Goal: Task Accomplishment & Management: Manage account settings

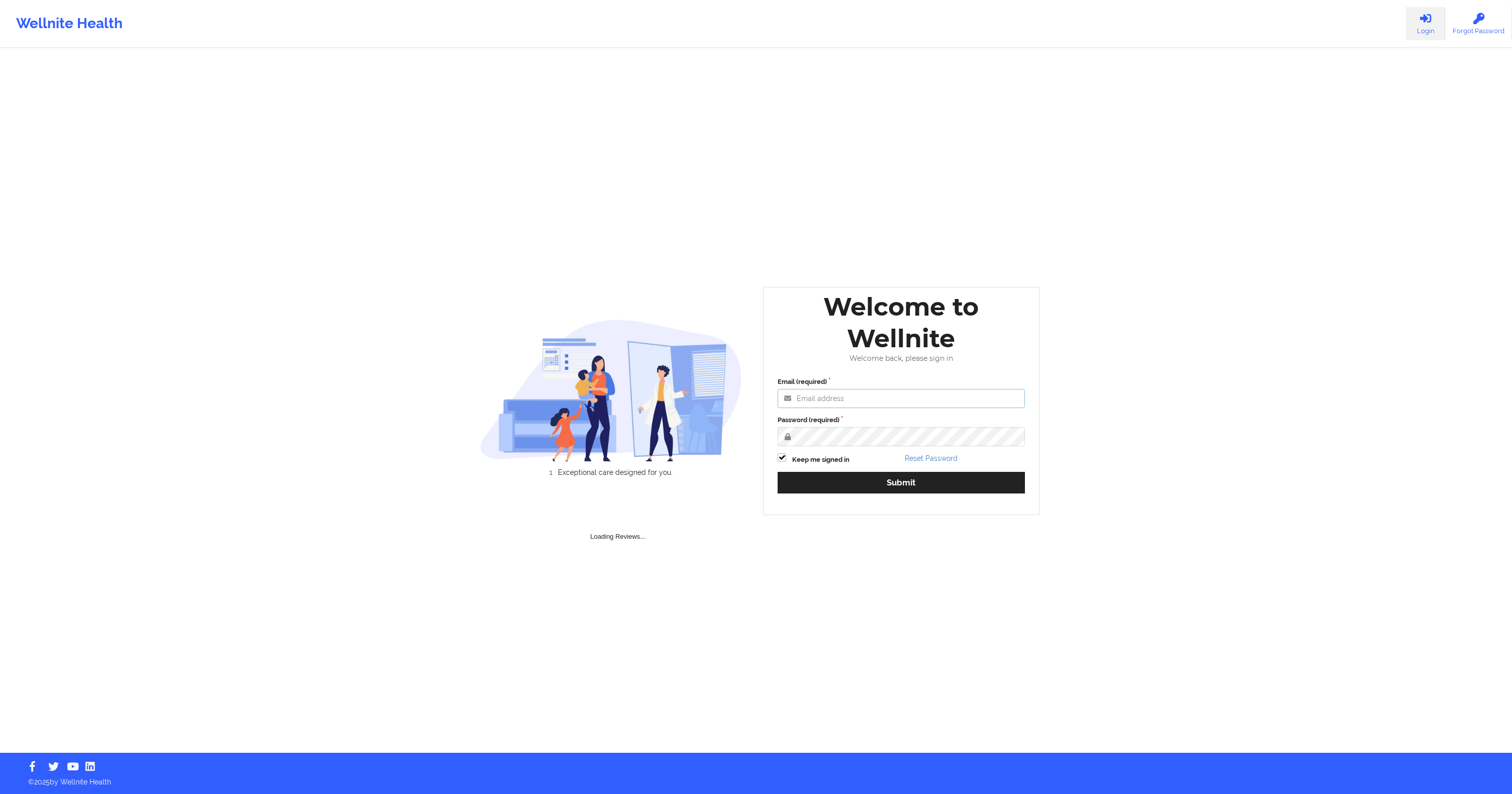
click at [830, 390] on input "Email (required)" at bounding box center [901, 399] width 248 height 19
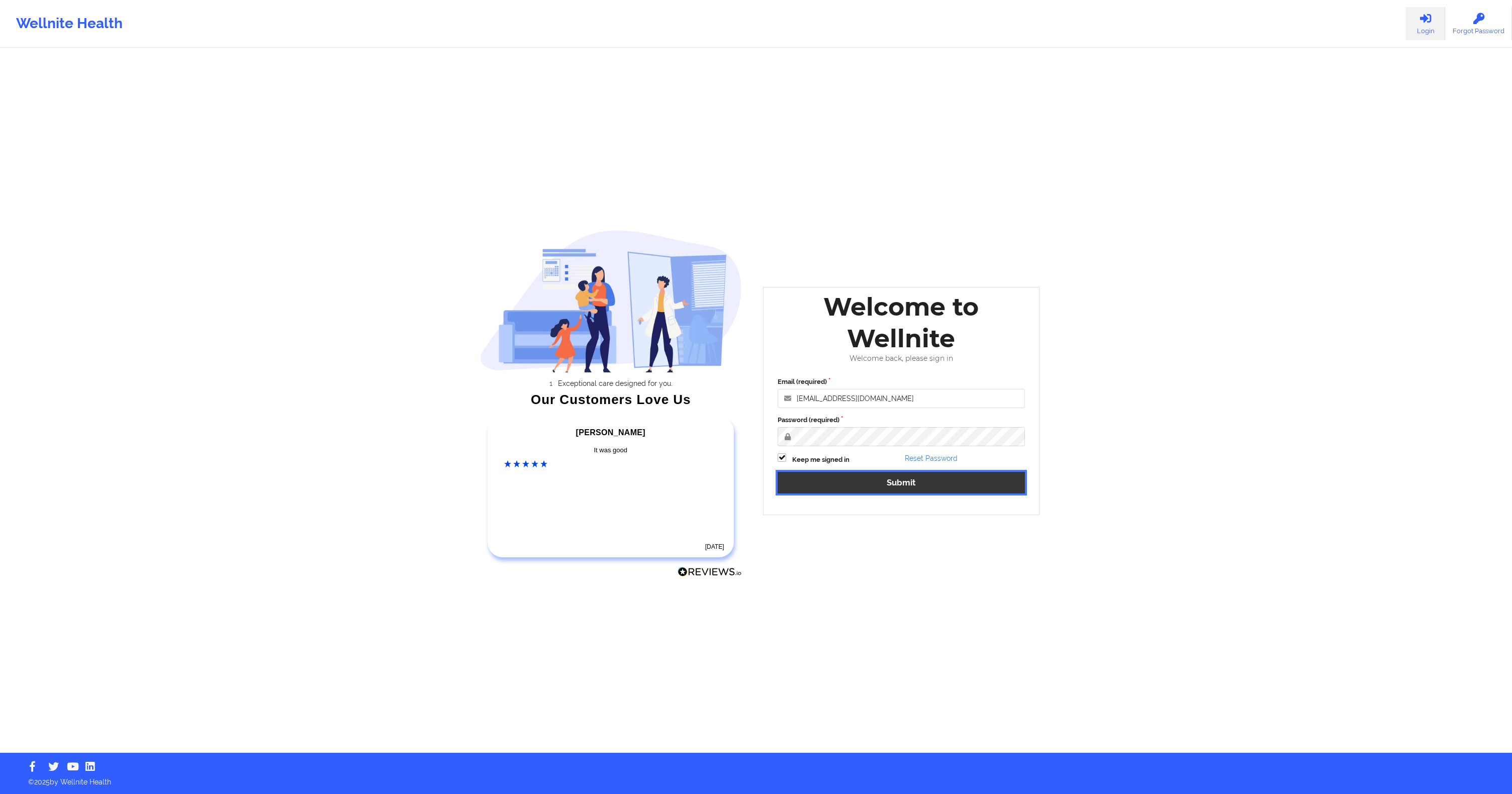
click at [891, 478] on button "Submit" at bounding box center [901, 483] width 248 height 22
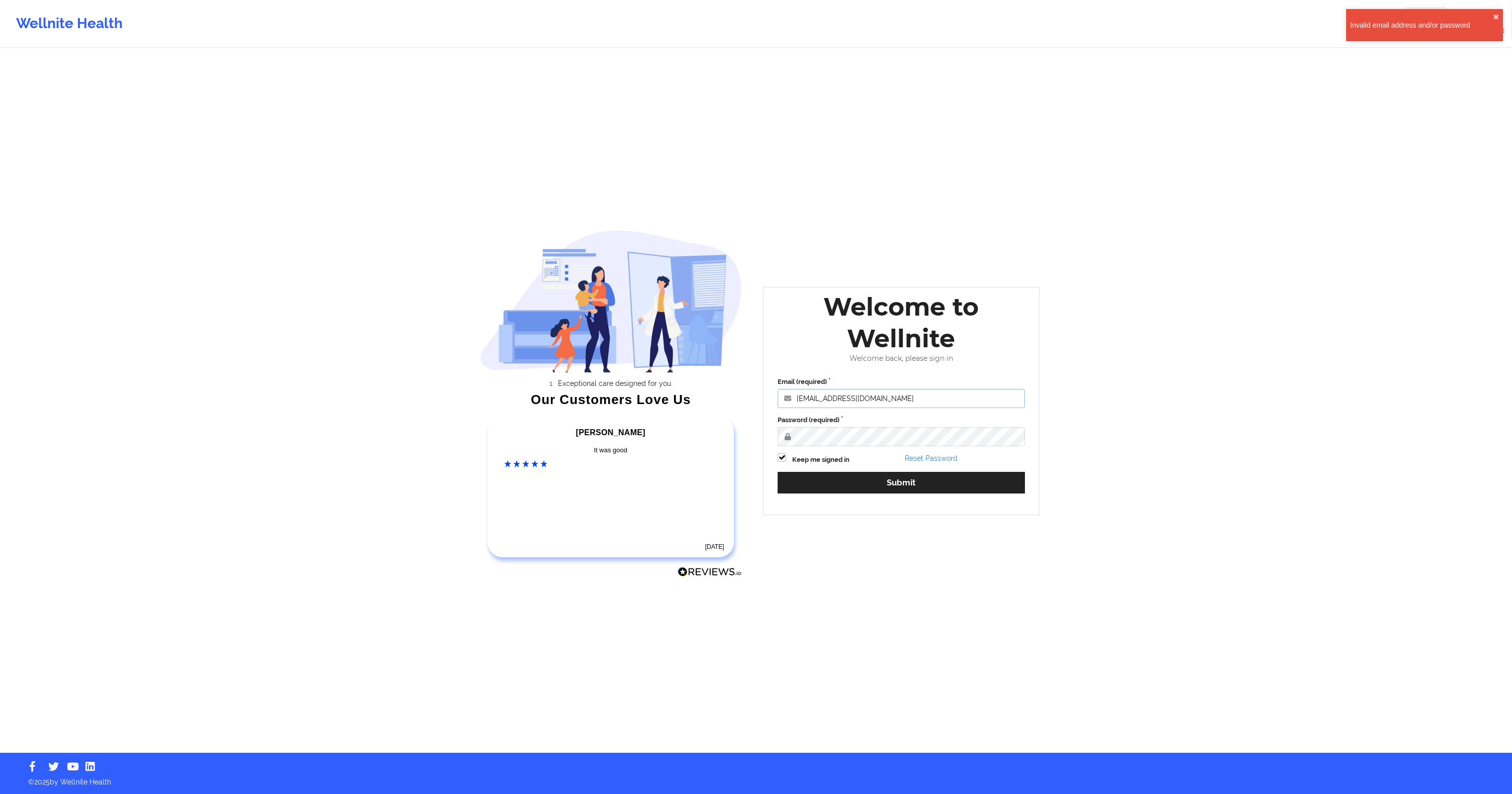
click at [845, 396] on input "[EMAIL_ADDRESS][DOMAIN_NAME]" at bounding box center [901, 399] width 248 height 19
paste input "anabelle_gerhold85@exampl"
type input "[EMAIL_ADDRESS][DOMAIN_NAME]"
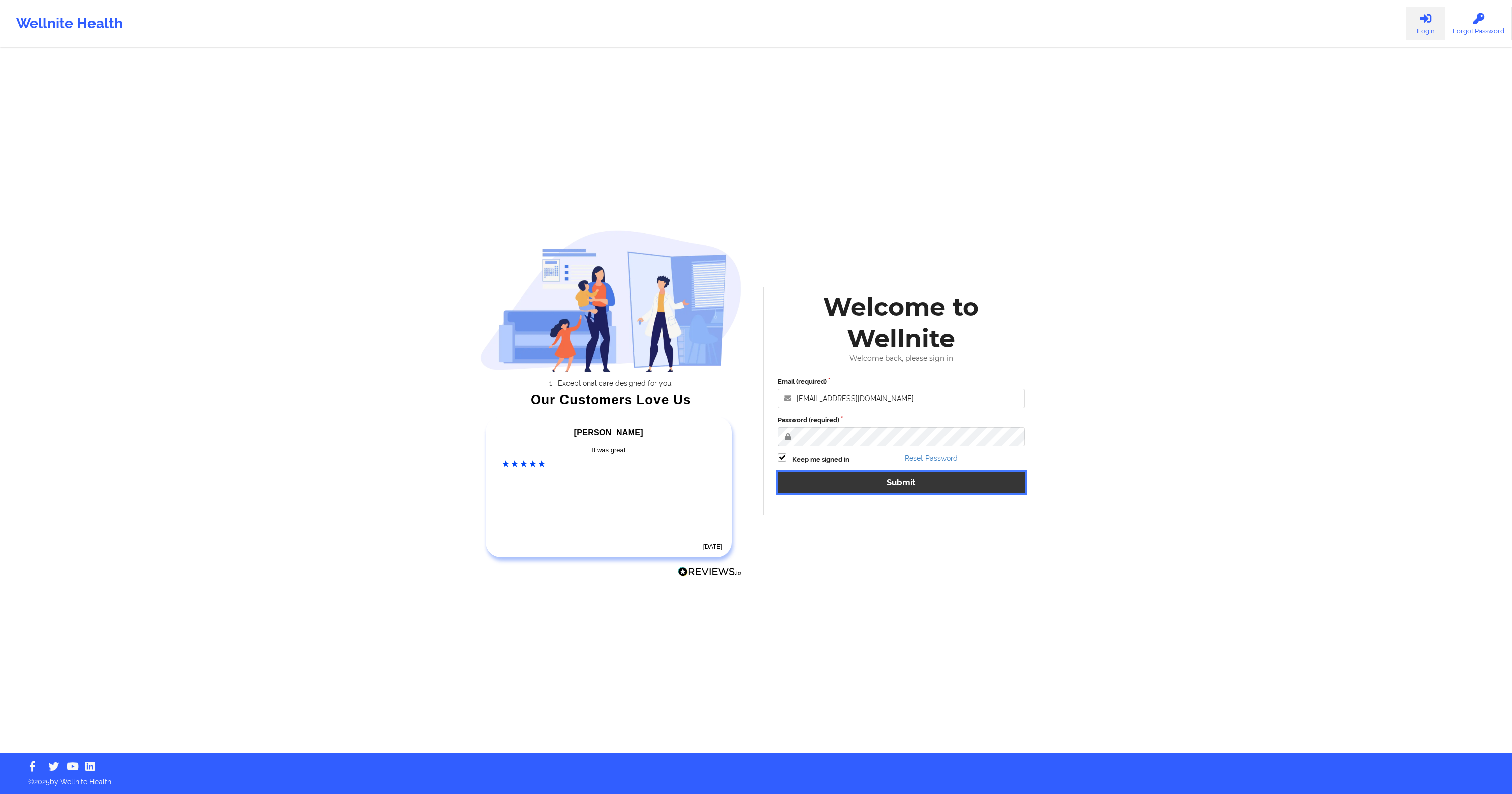
click at [871, 473] on button "Submit" at bounding box center [901, 483] width 248 height 22
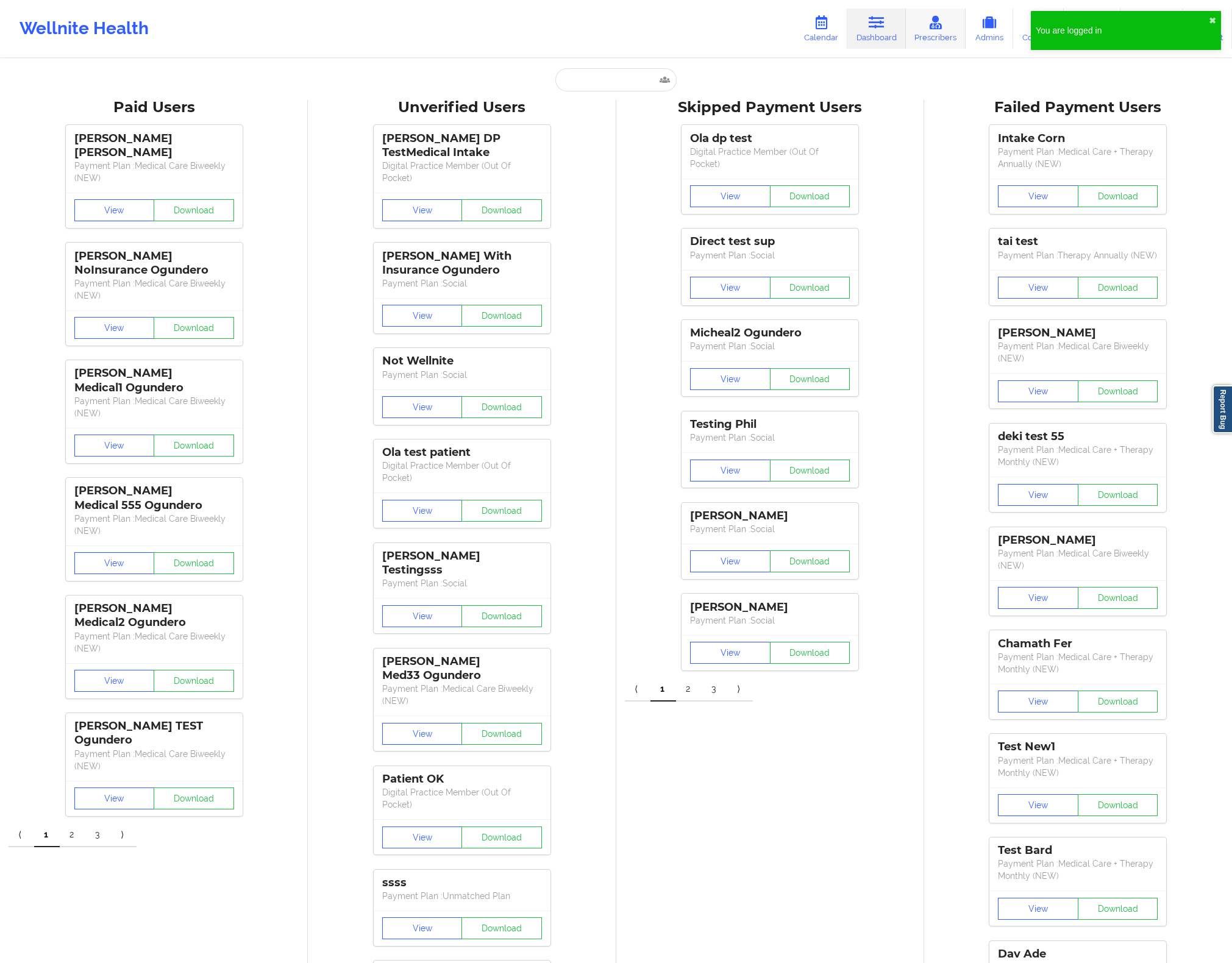
click at [940, 25] on icon at bounding box center [935, 23] width 16 height 13
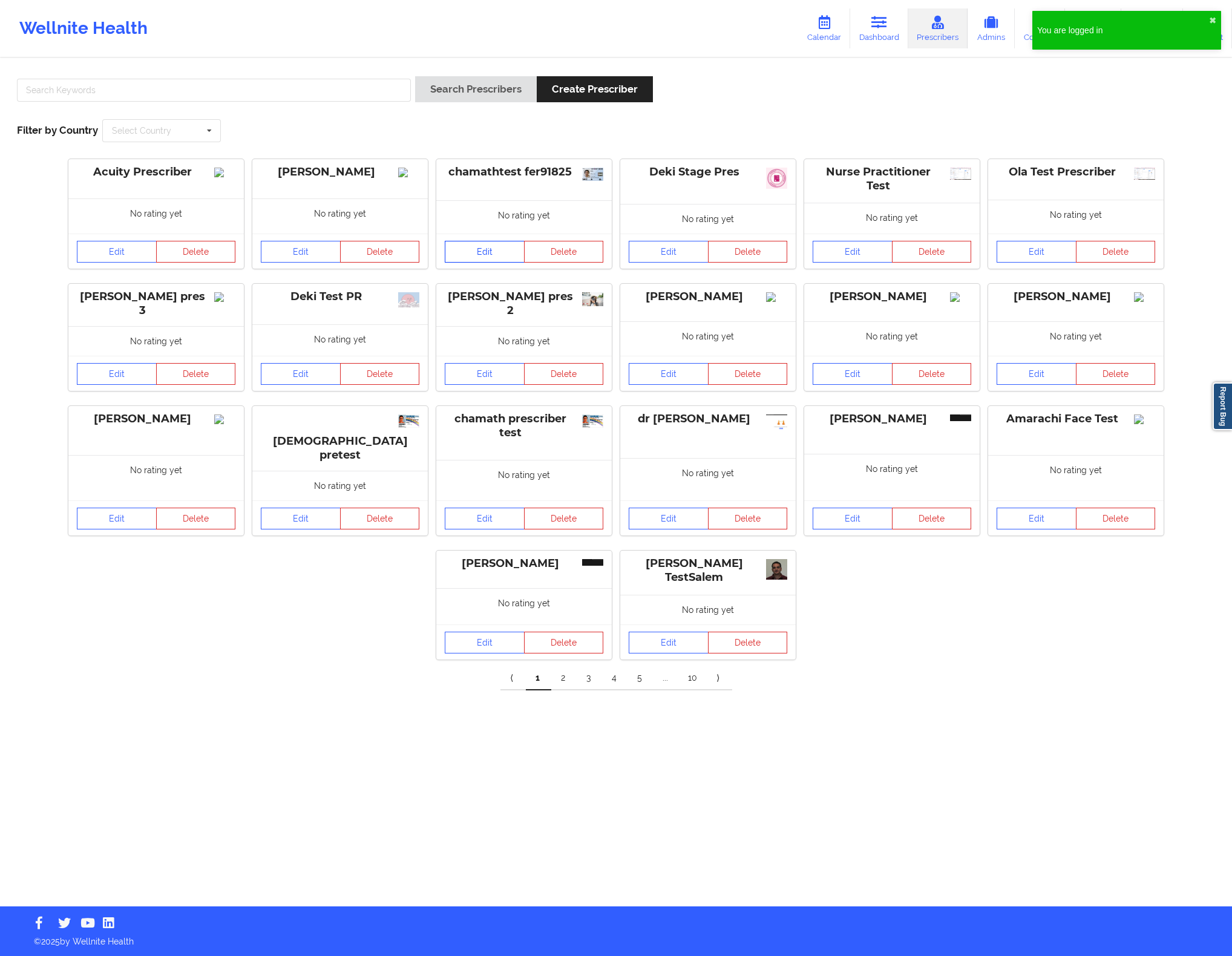
click at [487, 253] on link "Edit" at bounding box center [485, 251] width 80 height 21
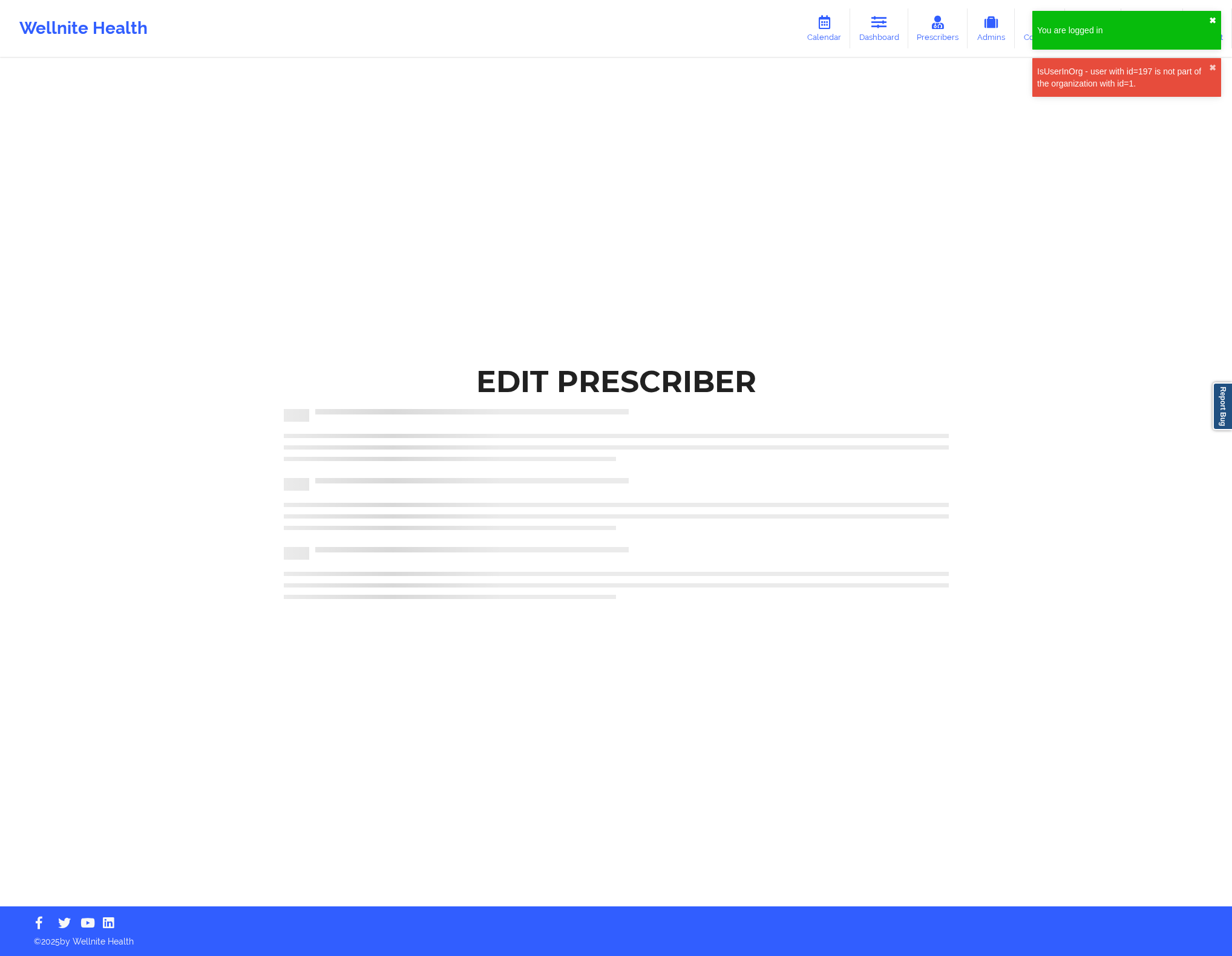
click at [1213, 20] on button "✖︎" at bounding box center [1213, 20] width 7 height 9
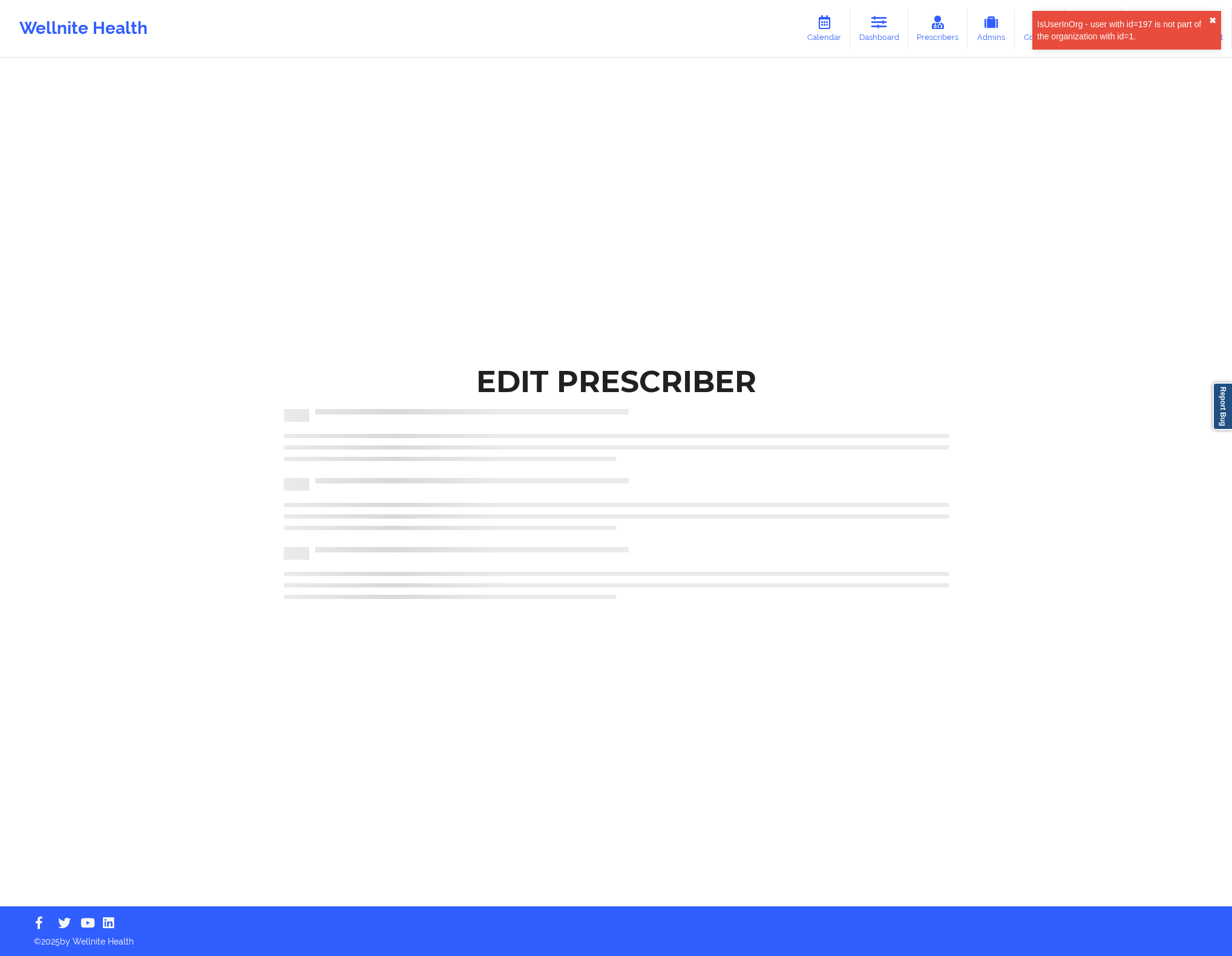
click at [1213, 64] on div "You are logged in ✖︎ IsUserInOrg - user with id=197 is not part of the organiza…" at bounding box center [616, 478] width 1232 height 956
click at [1217, 17] on div "IsUserInOrg - user with id=197 is not part of the organization with id=1. ✖︎" at bounding box center [1127, 31] width 189 height 39
click at [998, 25] on icon at bounding box center [991, 22] width 16 height 13
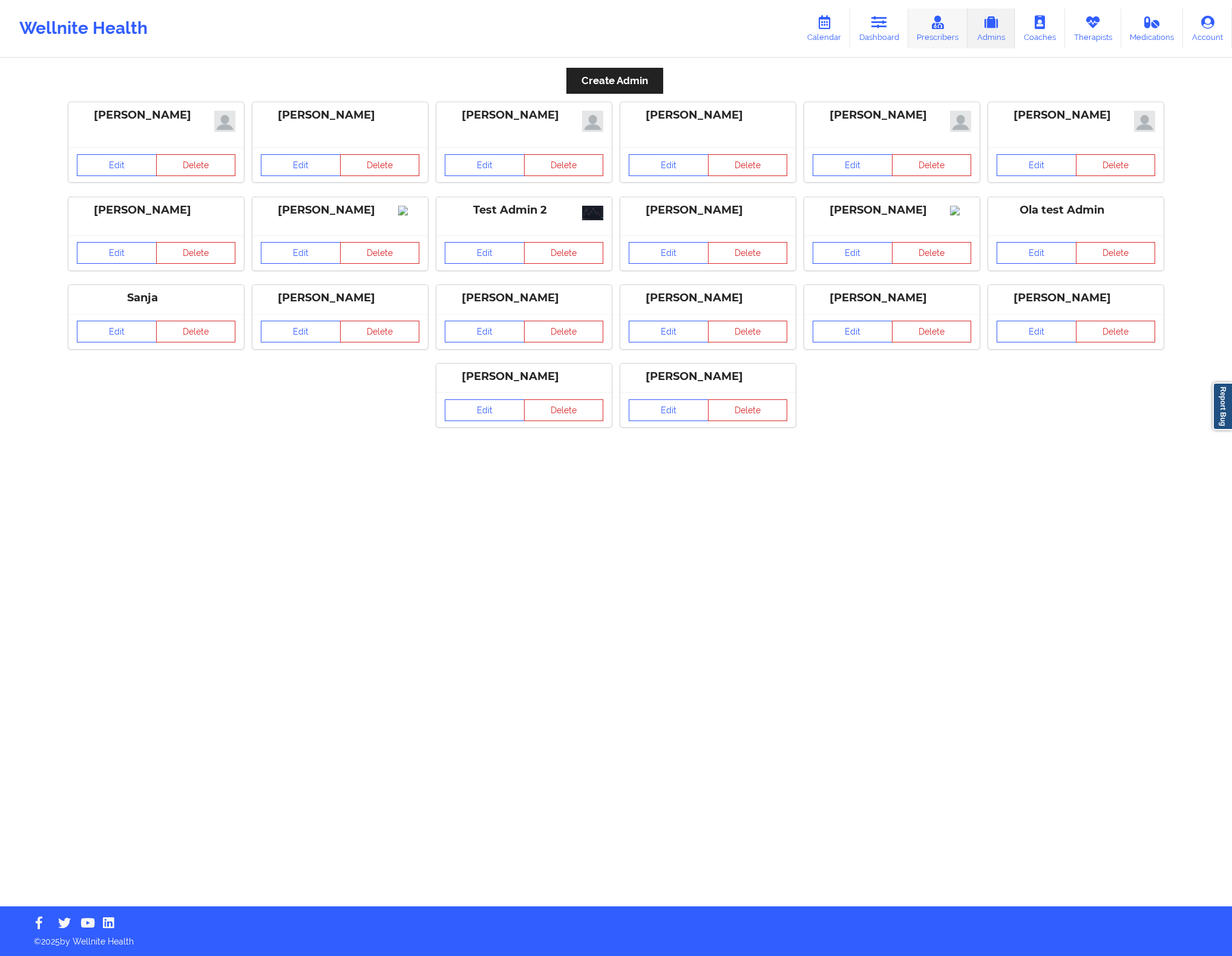
click at [955, 34] on link "Prescribers" at bounding box center [938, 28] width 60 height 40
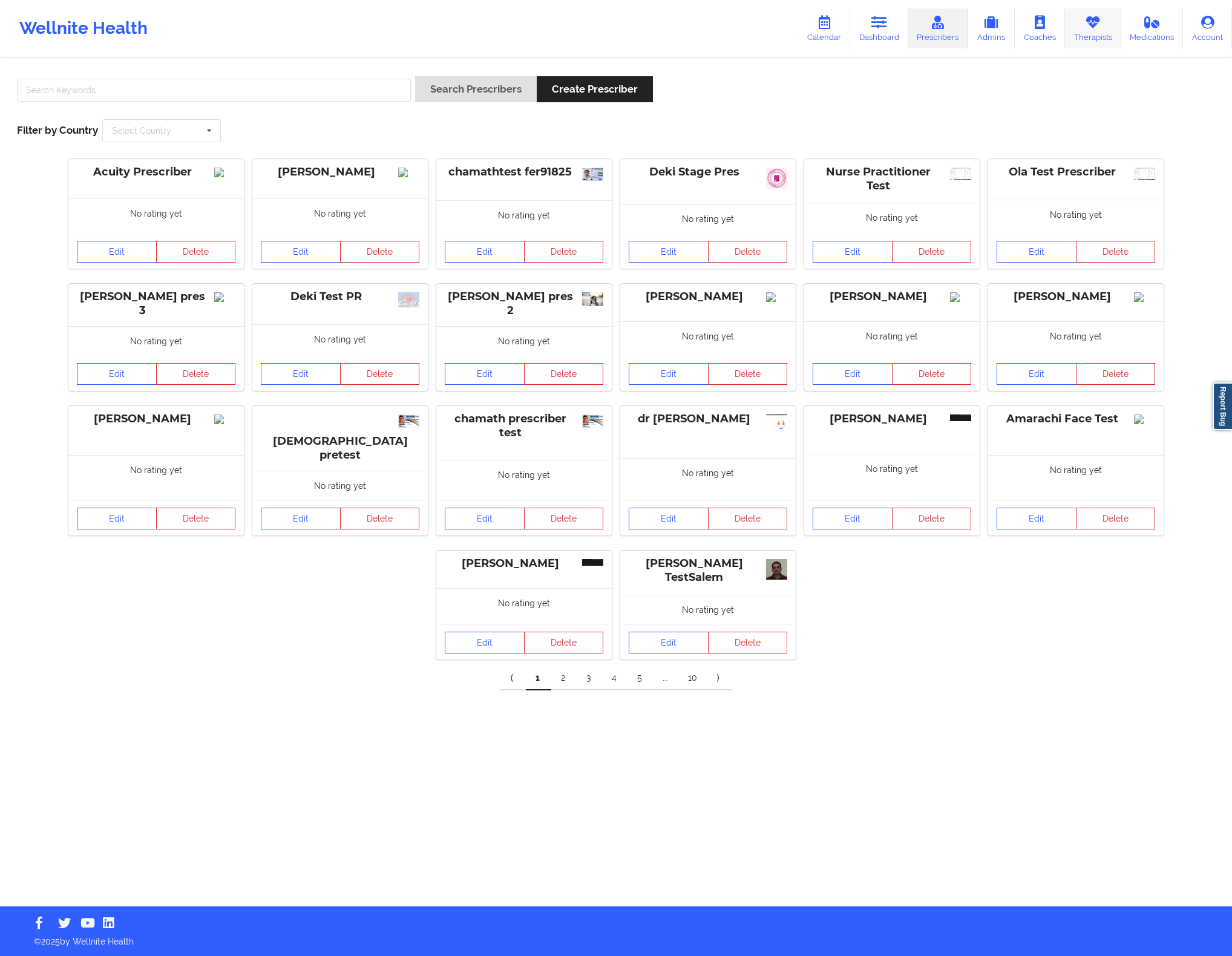
click at [1087, 30] on link "Therapists" at bounding box center [1093, 28] width 56 height 40
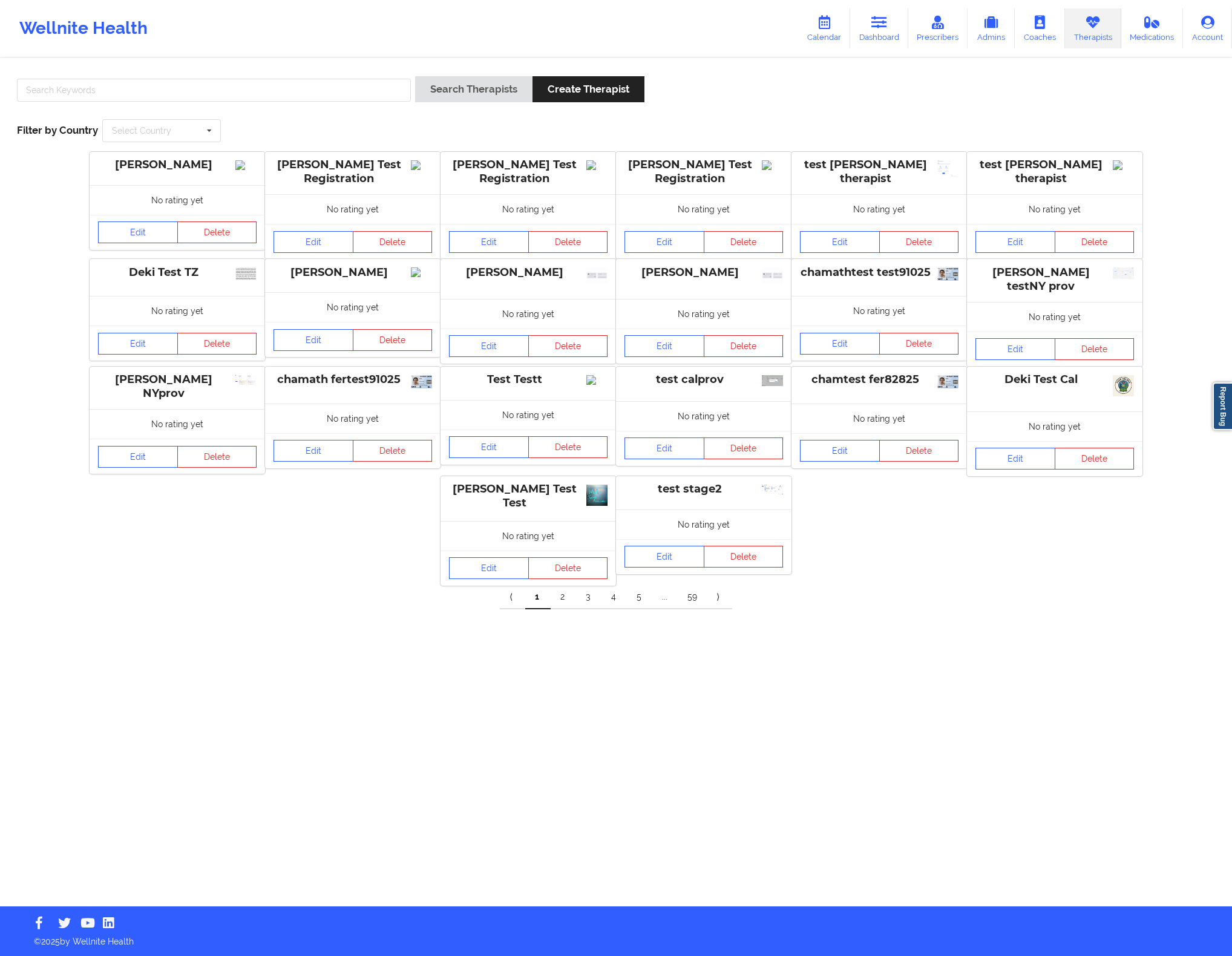
click at [897, 609] on div "[PERSON_NAME] No rating yet Edit Delete [PERSON_NAME] Test Registration No rati…" at bounding box center [616, 380] width 1215 height 458
click at [854, 346] on link "Edit" at bounding box center [841, 343] width 80 height 21
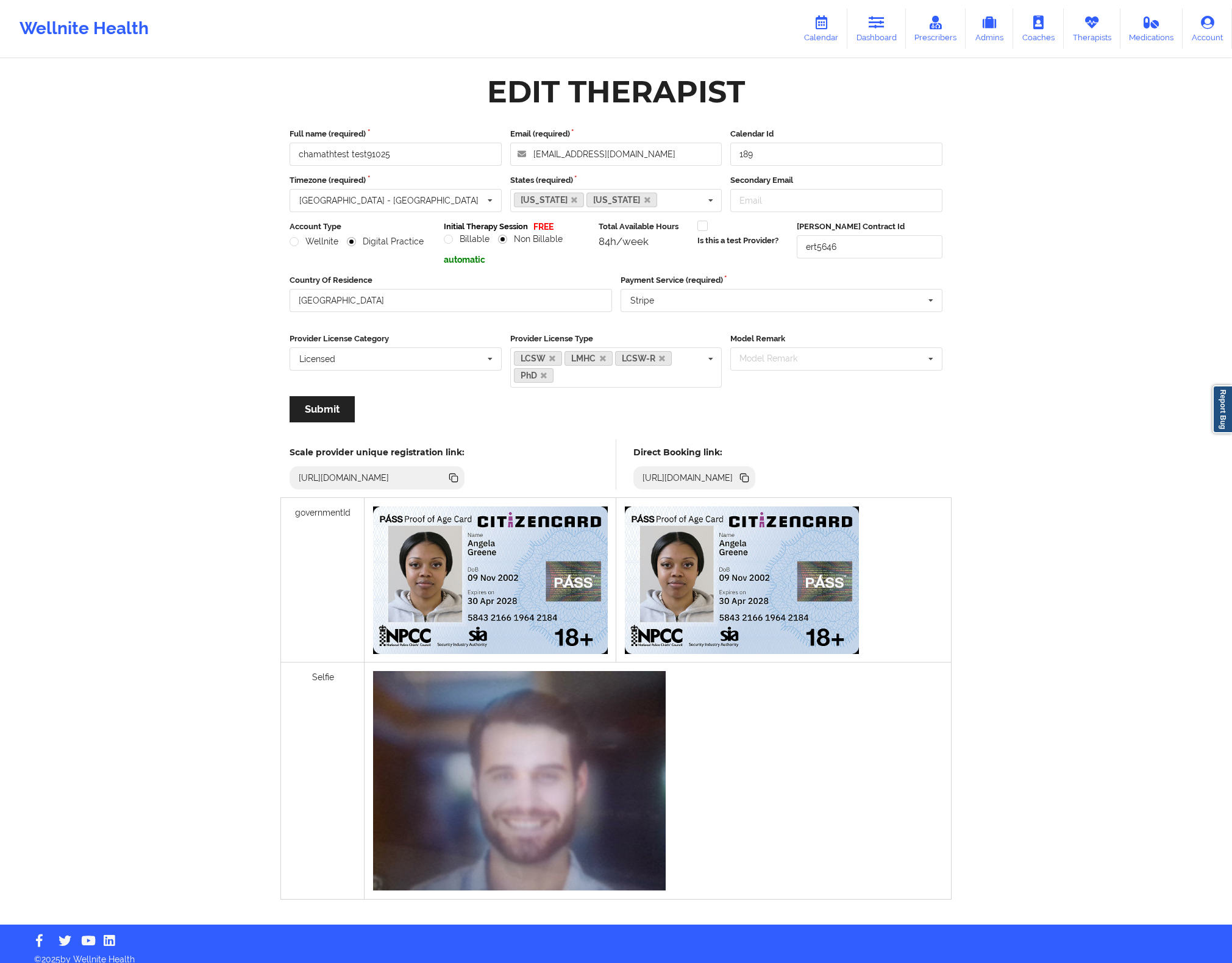
click at [167, 304] on div "Wellnite Health Calendar Dashboard Prescribers Admins Coaches Therapists Medica…" at bounding box center [616, 462] width 1232 height 925
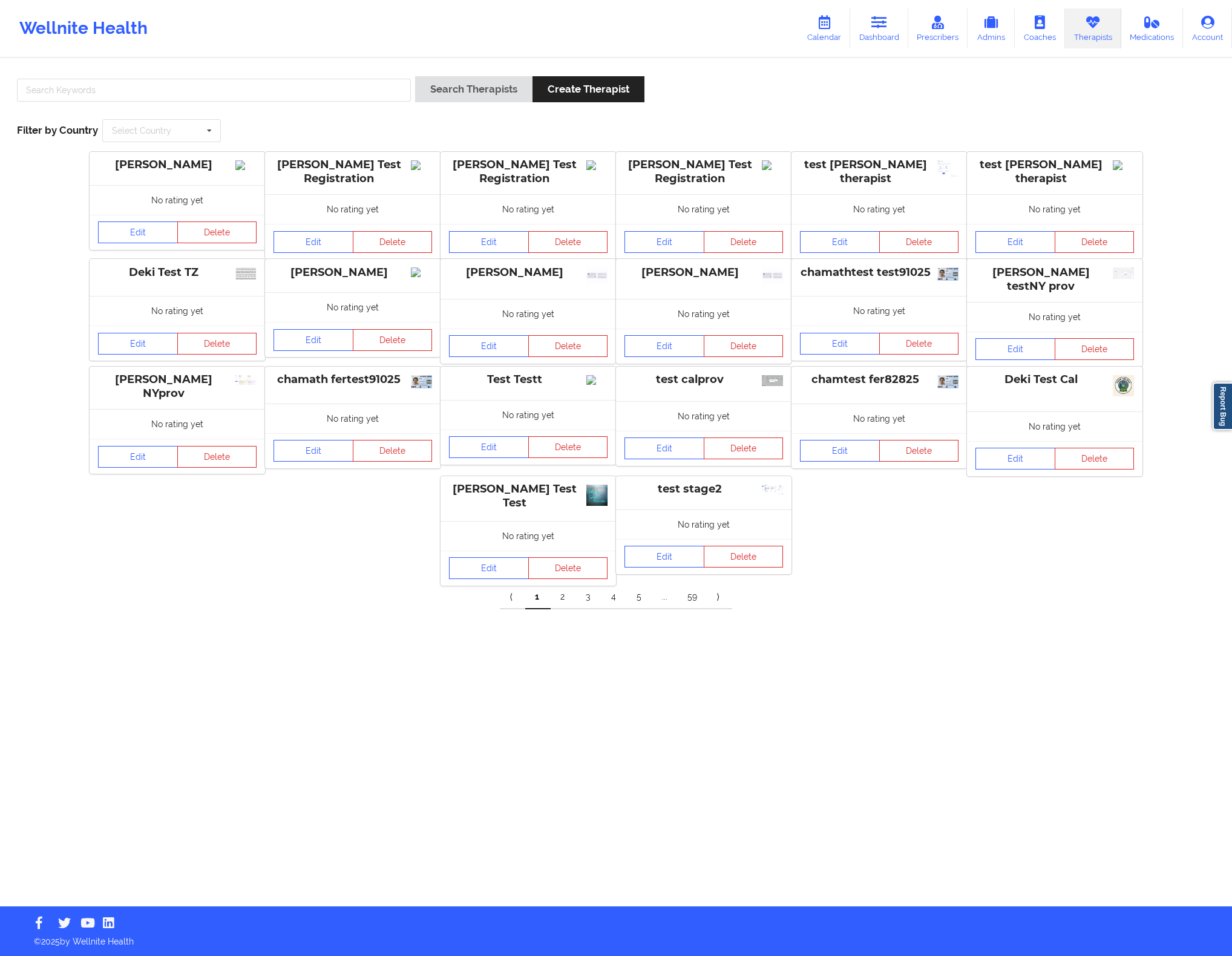
click at [1020, 557] on div "[PERSON_NAME] No rating yet Edit Delete [PERSON_NAME] Test Registration No rati…" at bounding box center [616, 369] width 1224 height 434
click at [127, 346] on link "Edit" at bounding box center [138, 343] width 80 height 21
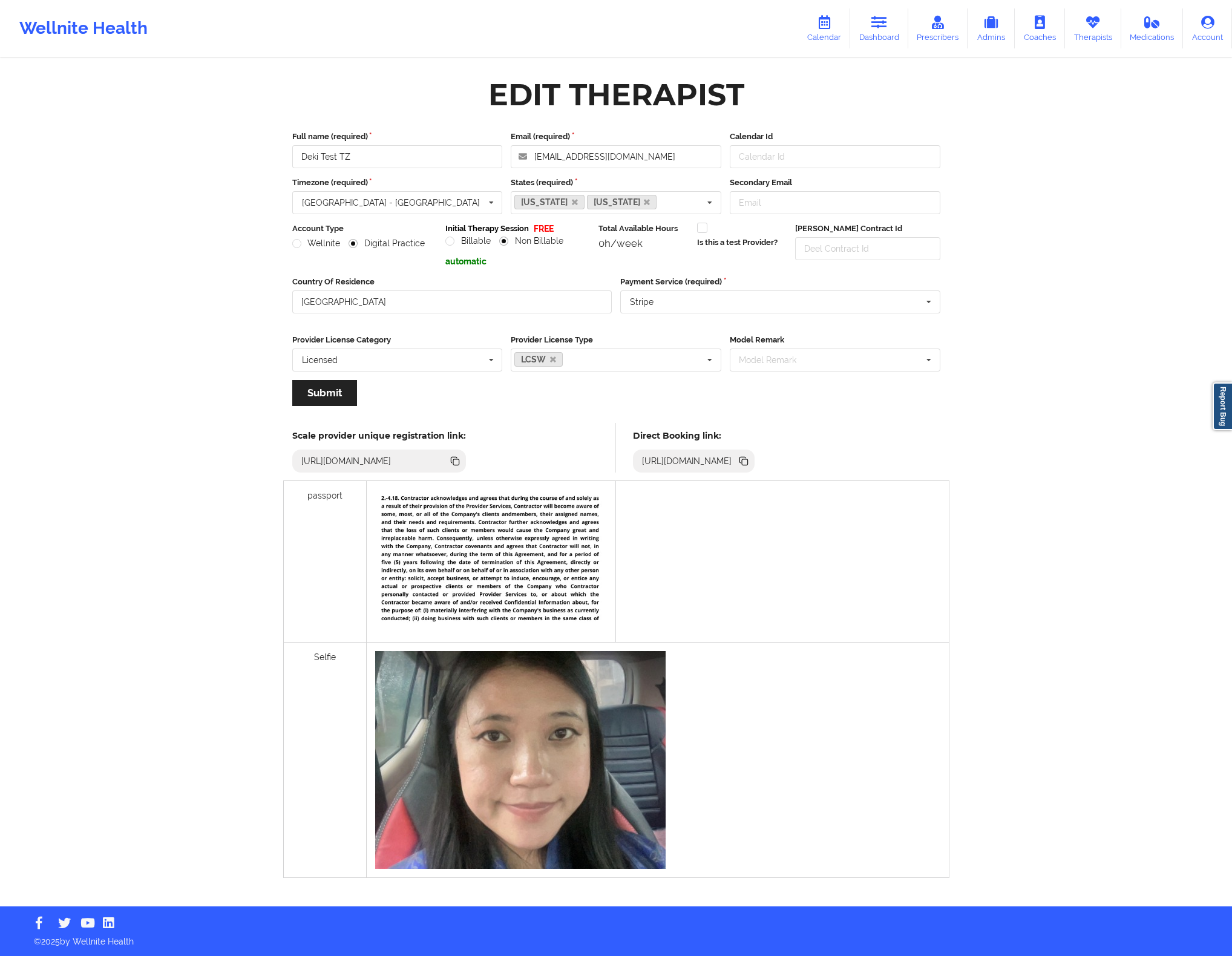
click at [141, 384] on div "Wellnite Health Calendar Dashboard Prescribers Admins Coaches Therapists Medica…" at bounding box center [616, 453] width 1232 height 907
click at [130, 231] on div "Wellnite Health Calendar Dashboard Prescribers Admins Coaches Therapists Medica…" at bounding box center [616, 453] width 1232 height 907
click at [267, 162] on div "Edit Therapist Full name (required) Deki Test TZ Email (required) [EMAIL_ADDRES…" at bounding box center [616, 484] width 699 height 840
click at [1230, 75] on div "Wellnite Health Calendar Dashboard Prescribers Admins Coaches Therapists Medica…" at bounding box center [616, 453] width 1232 height 907
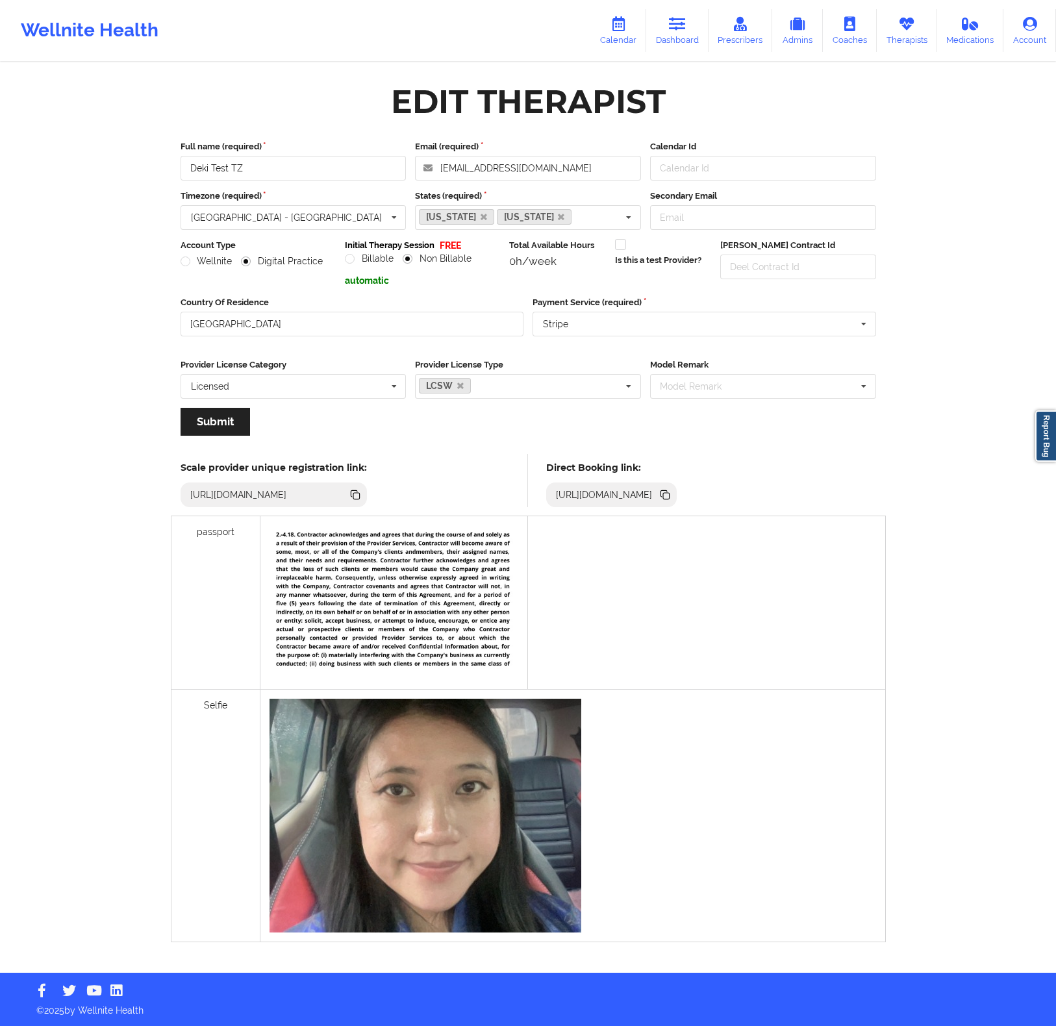
click at [929, 157] on div "Wellnite Health Calendar Dashboard Prescribers Admins Coaches Therapists Medica…" at bounding box center [528, 486] width 1056 height 973
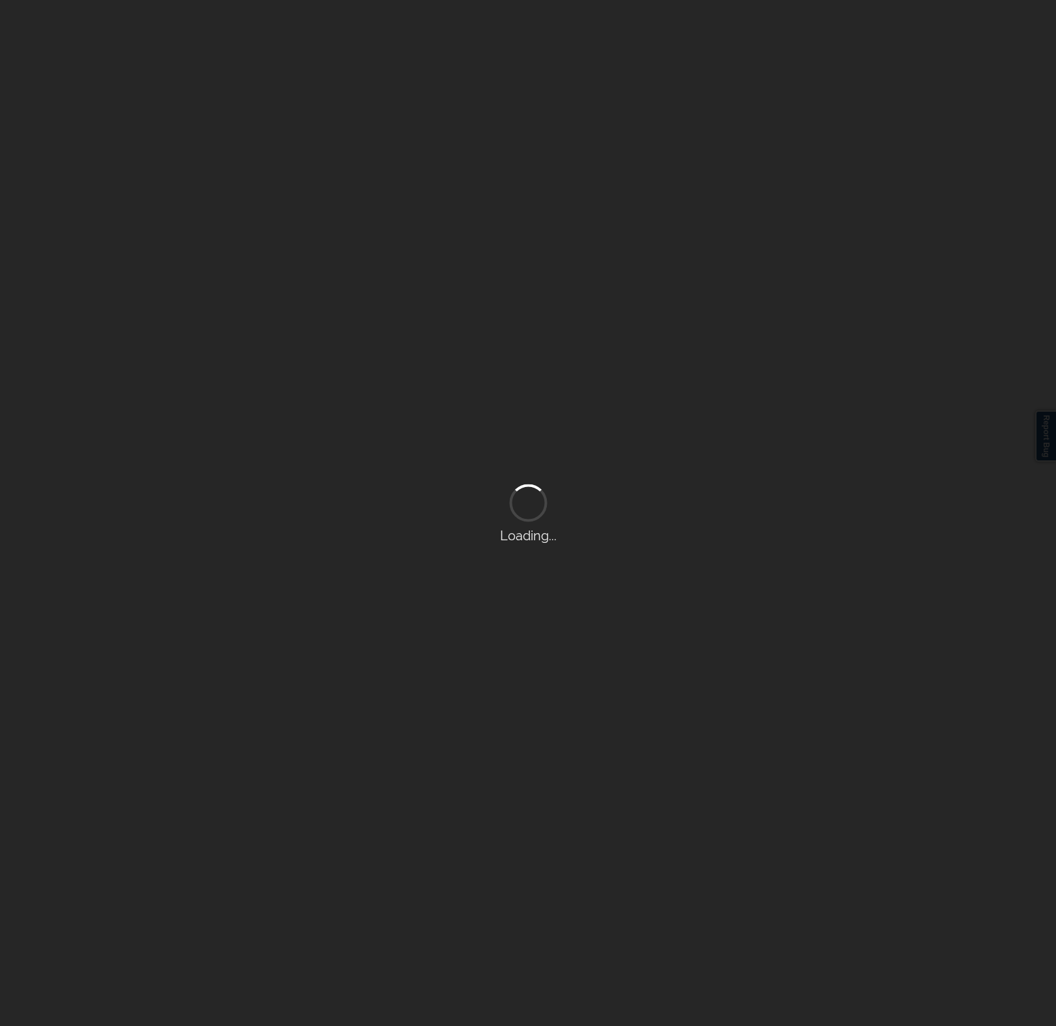
click at [573, 318] on div "Loading..." at bounding box center [528, 513] width 1056 height 1026
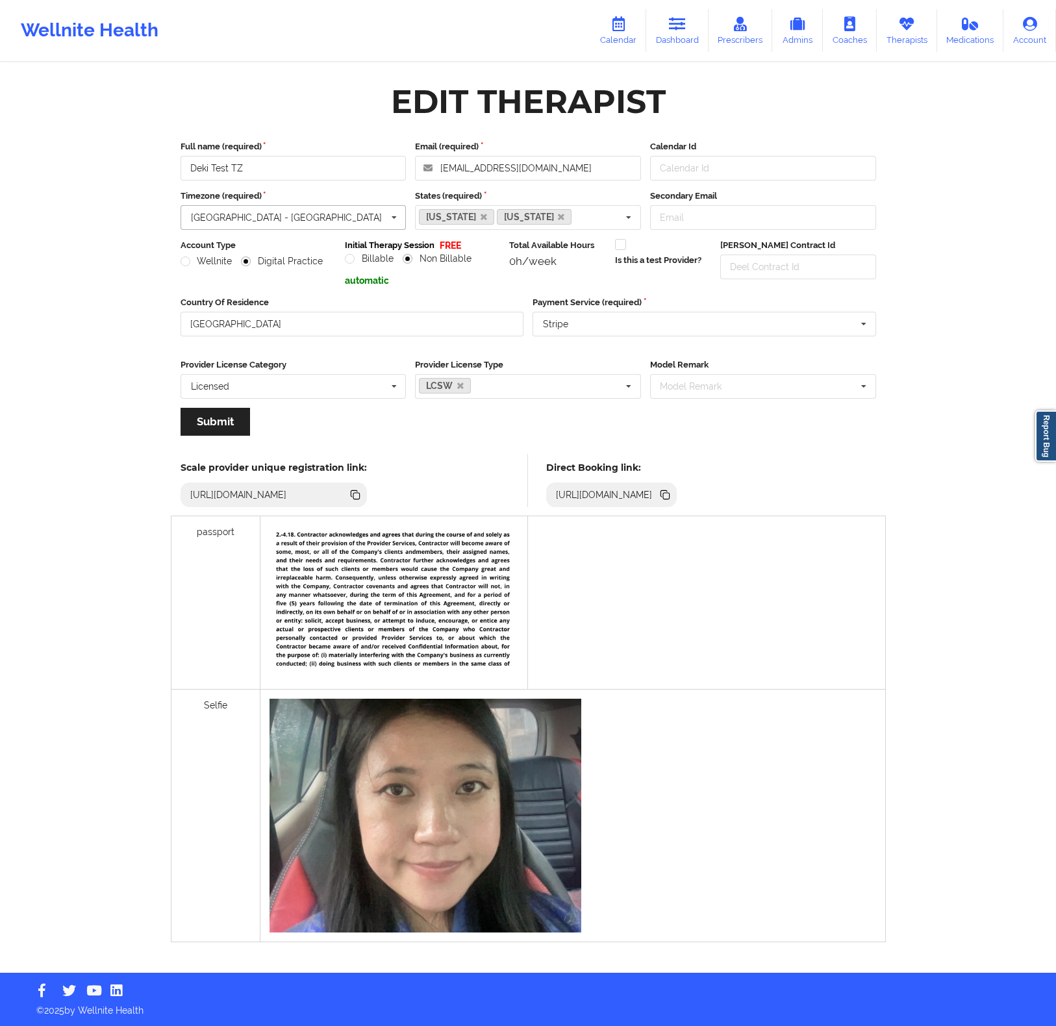
click at [260, 225] on input "text" at bounding box center [294, 217] width 225 height 23
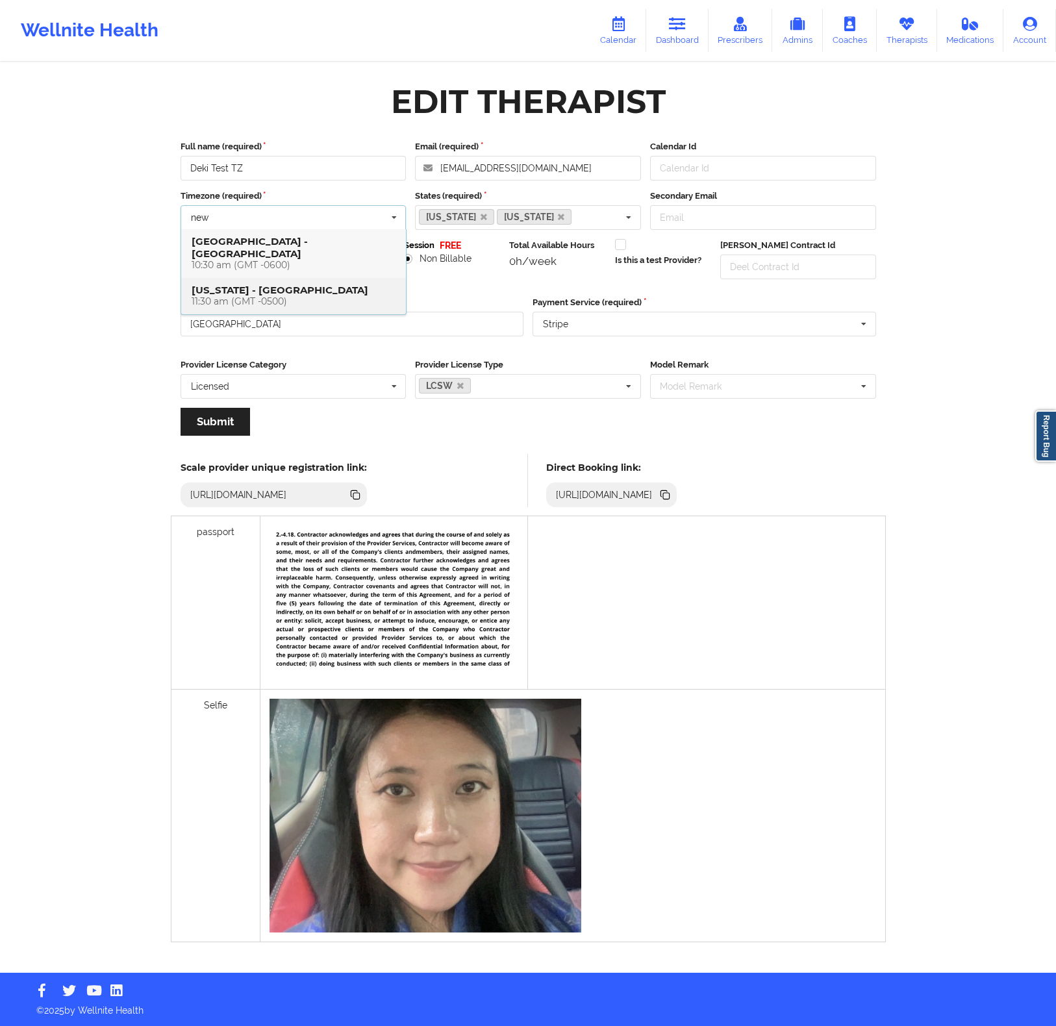
type input "new"
click at [262, 284] on h4 "New York - America 11:30 am (GMT -0500)" at bounding box center [294, 295] width 204 height 23
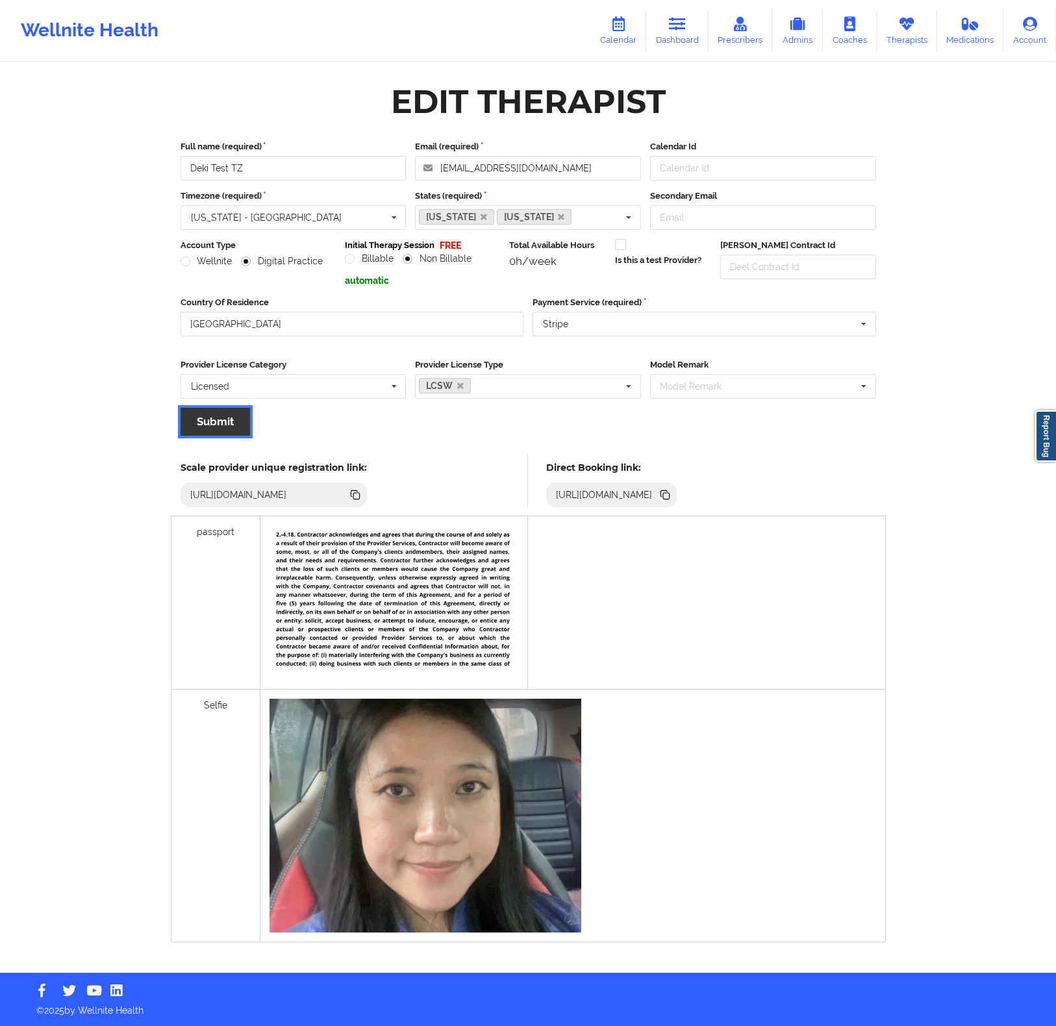
click at [228, 429] on button "Submit" at bounding box center [215, 422] width 69 height 28
click at [705, 96] on div "Edit Therapist" at bounding box center [528, 101] width 714 height 41
click at [903, 25] on icon at bounding box center [906, 24] width 17 height 14
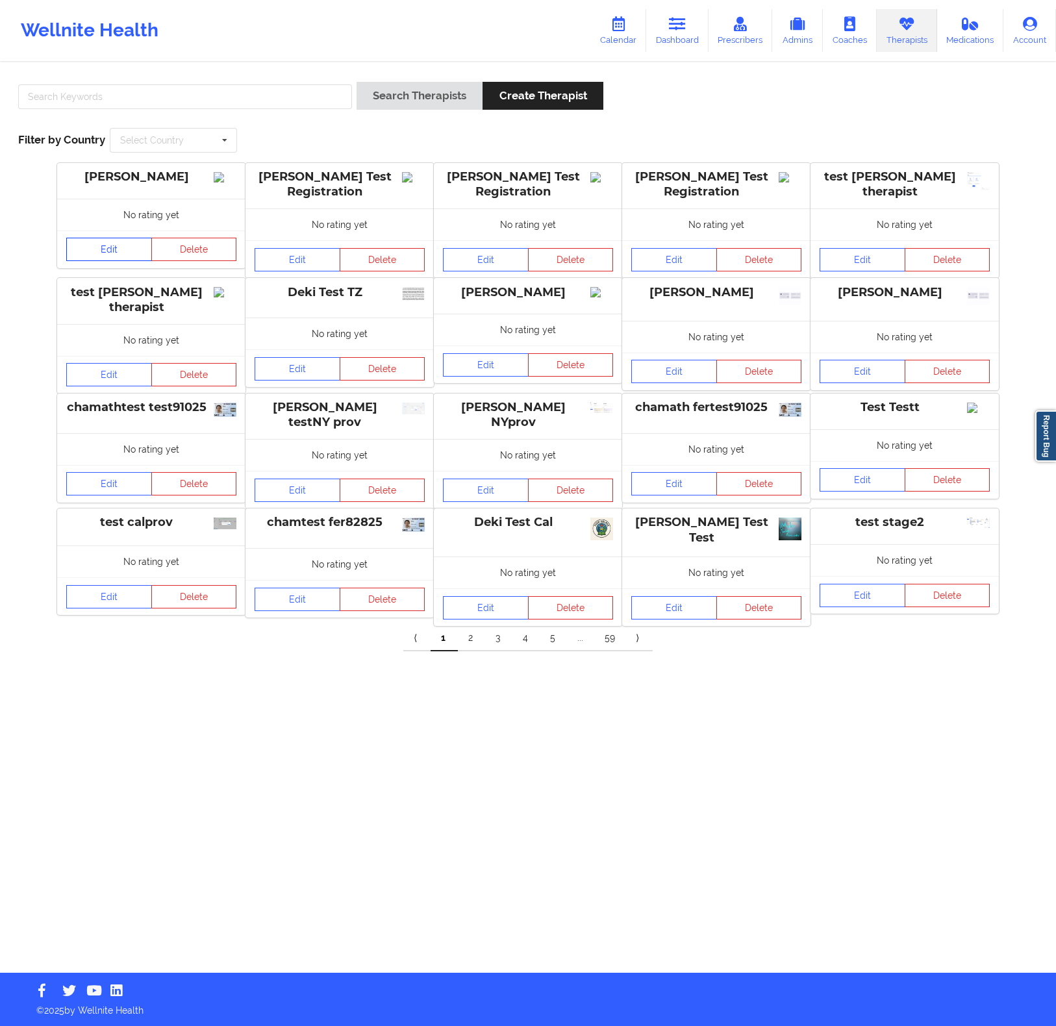
click at [127, 260] on link "Edit" at bounding box center [109, 249] width 86 height 23
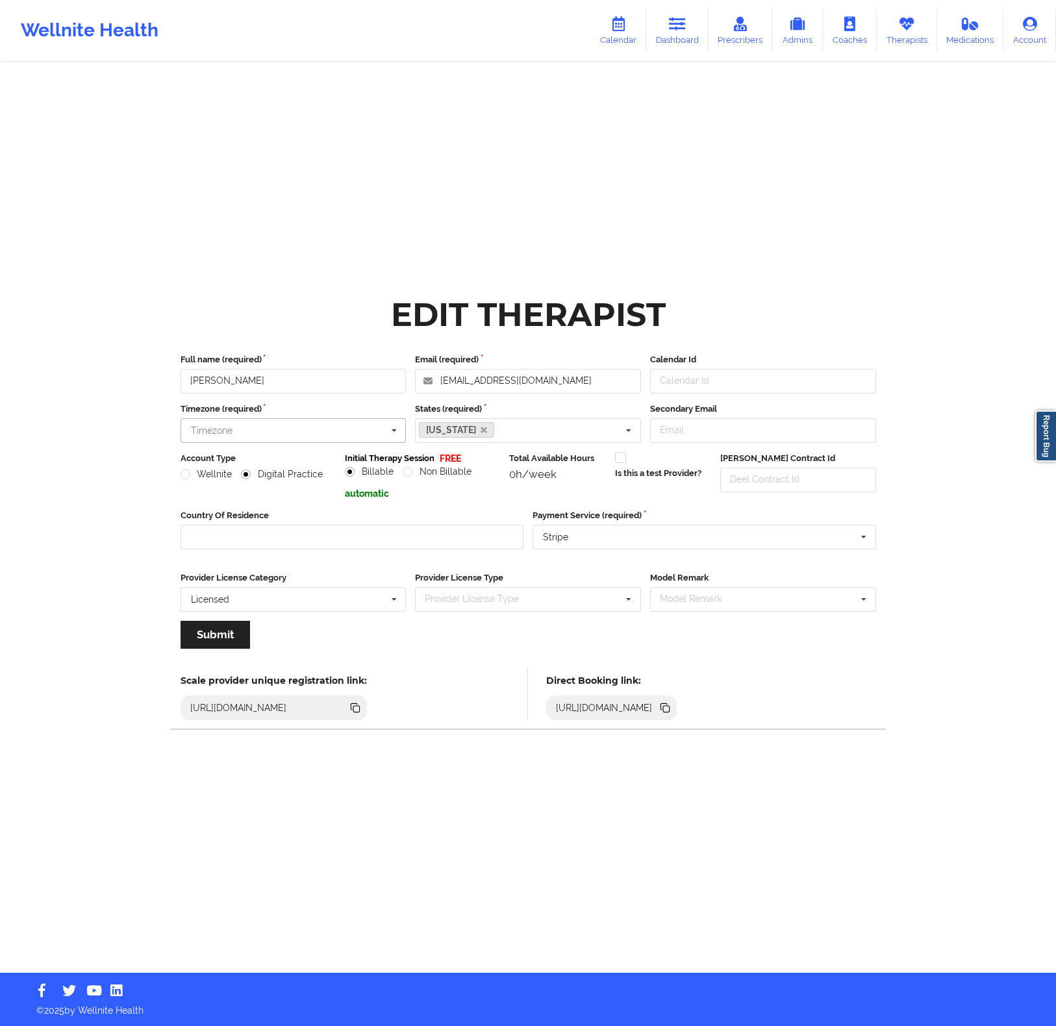
click at [294, 429] on input "text" at bounding box center [294, 430] width 225 height 23
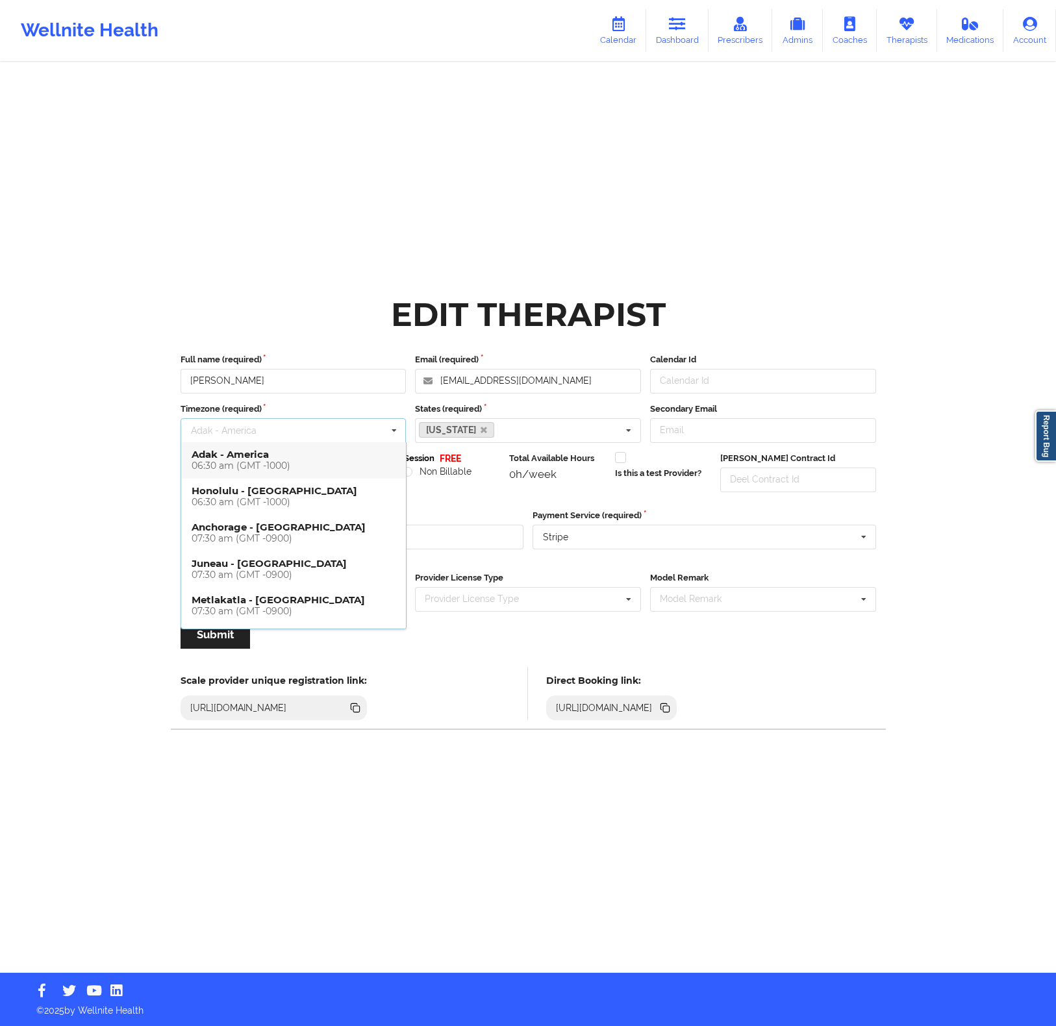
click at [305, 462] on div "06:30 am (GMT -1000)" at bounding box center [294, 465] width 204 height 11
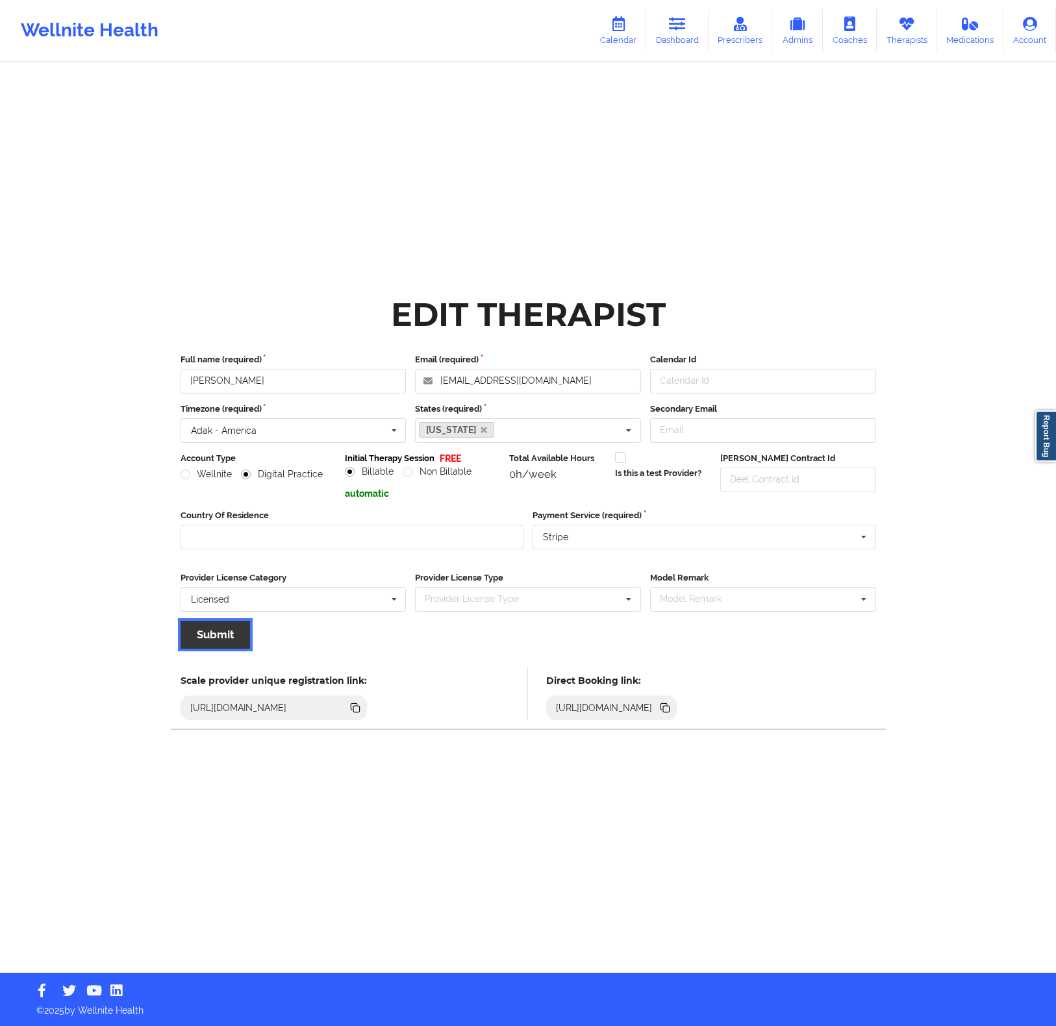
click at [233, 637] on button "Submit" at bounding box center [215, 635] width 69 height 28
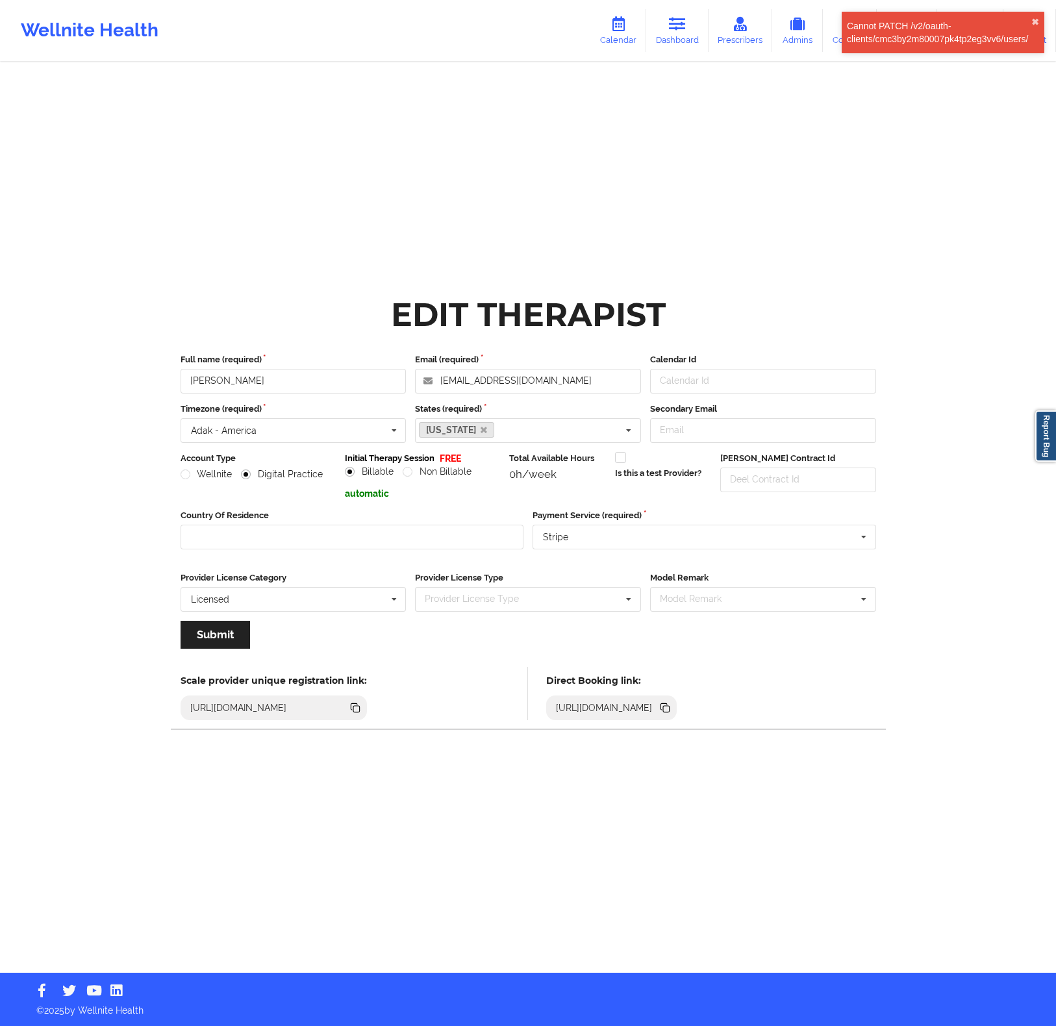
click at [883, 163] on div "Edit Therapist Full name (required) Micheal Ogundero Email (required) micheal51…" at bounding box center [528, 486] width 750 height 973
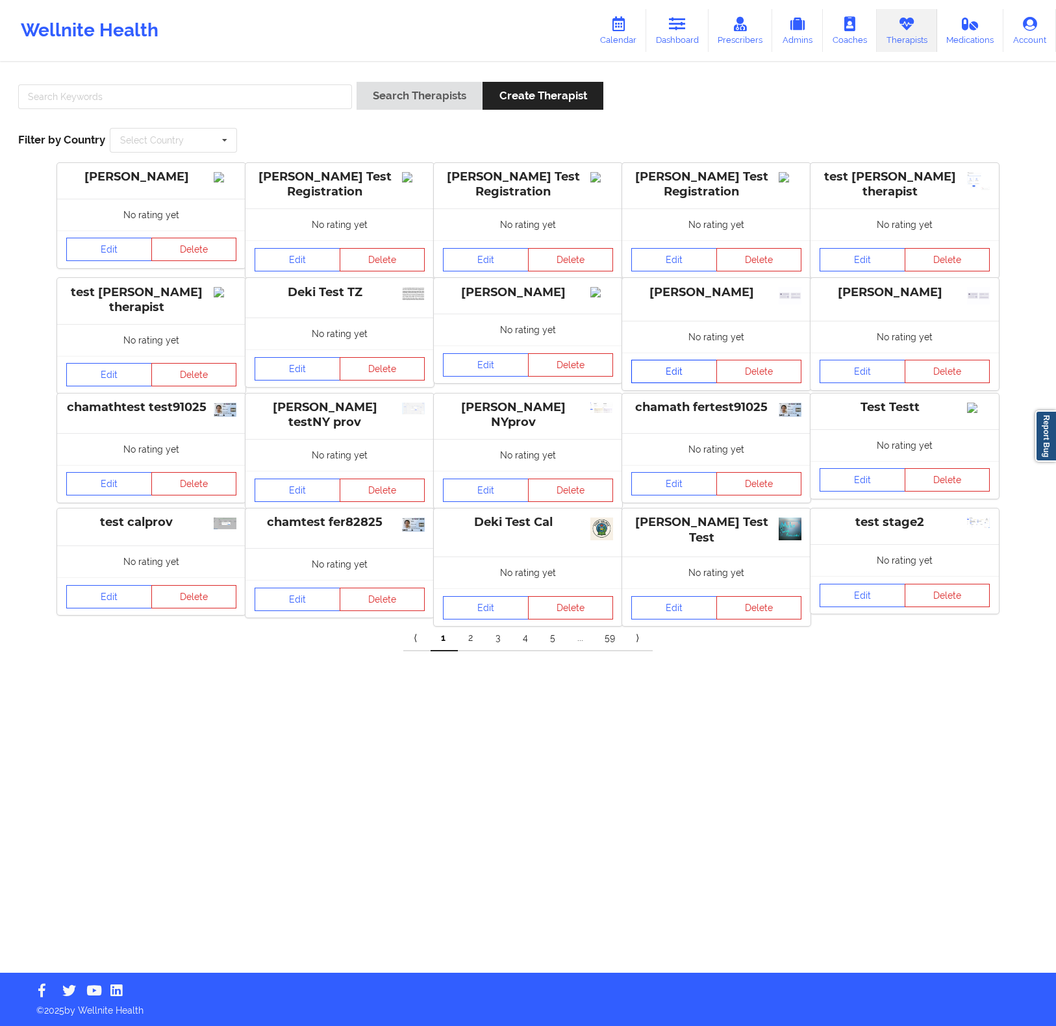
click at [701, 373] on link "Edit" at bounding box center [674, 371] width 86 height 23
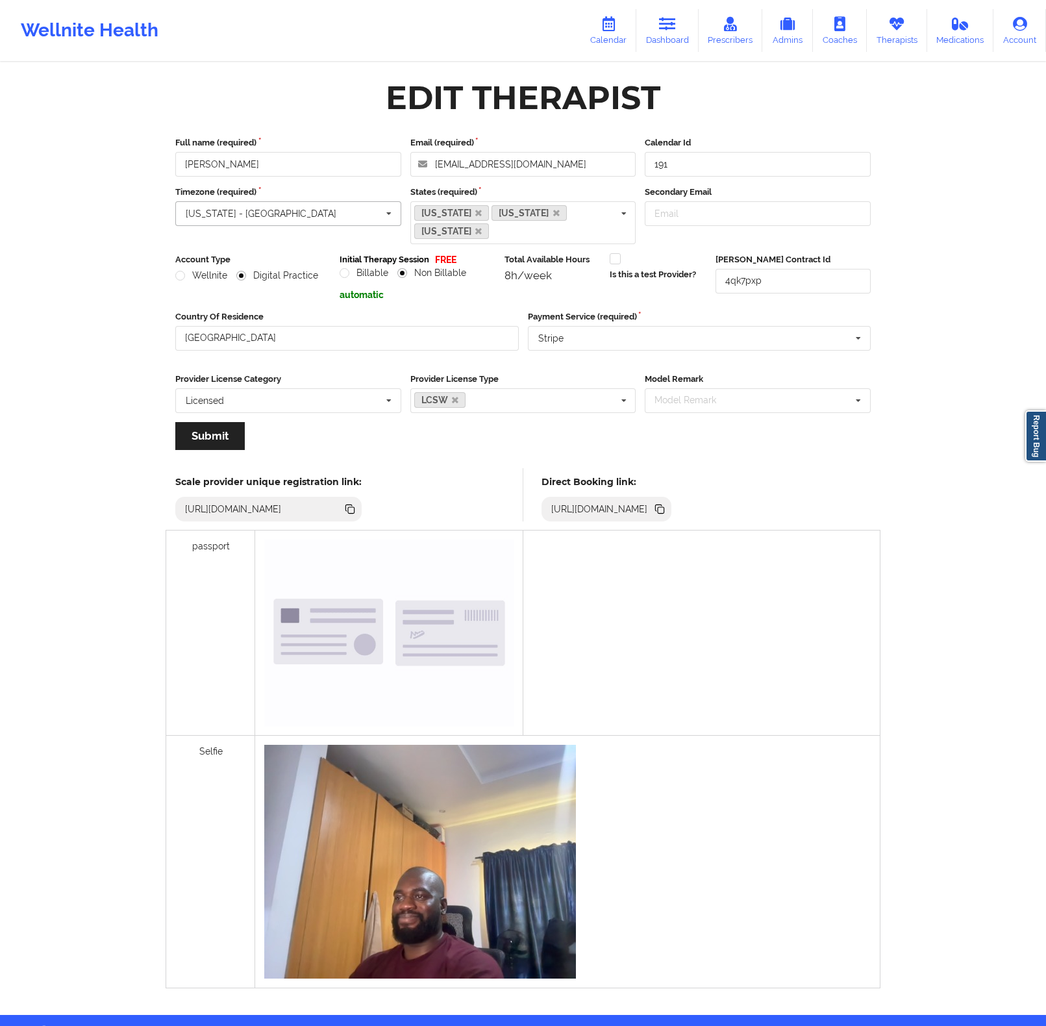
click at [234, 223] on input "text" at bounding box center [289, 213] width 225 height 23
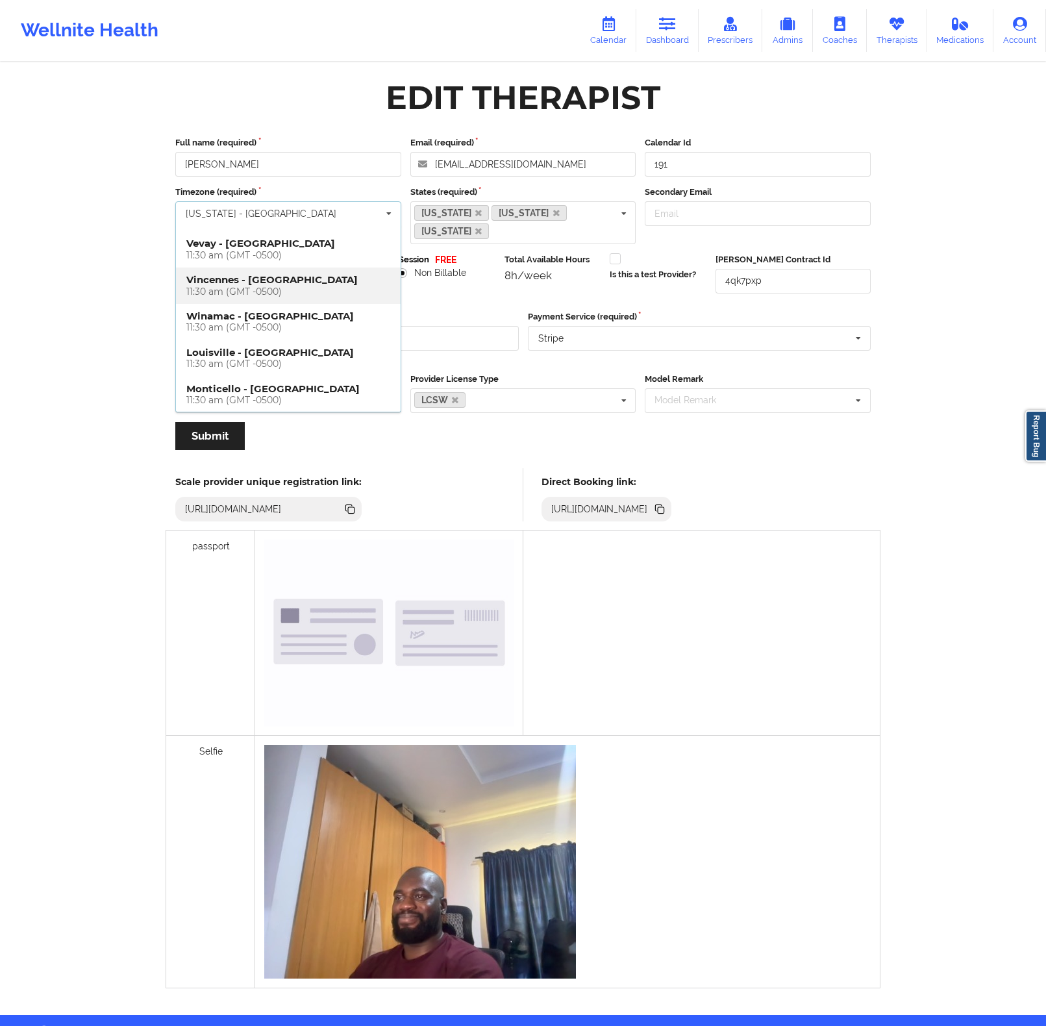
click at [247, 286] on div "11:30 am (GMT -0500)" at bounding box center [288, 291] width 204 height 11
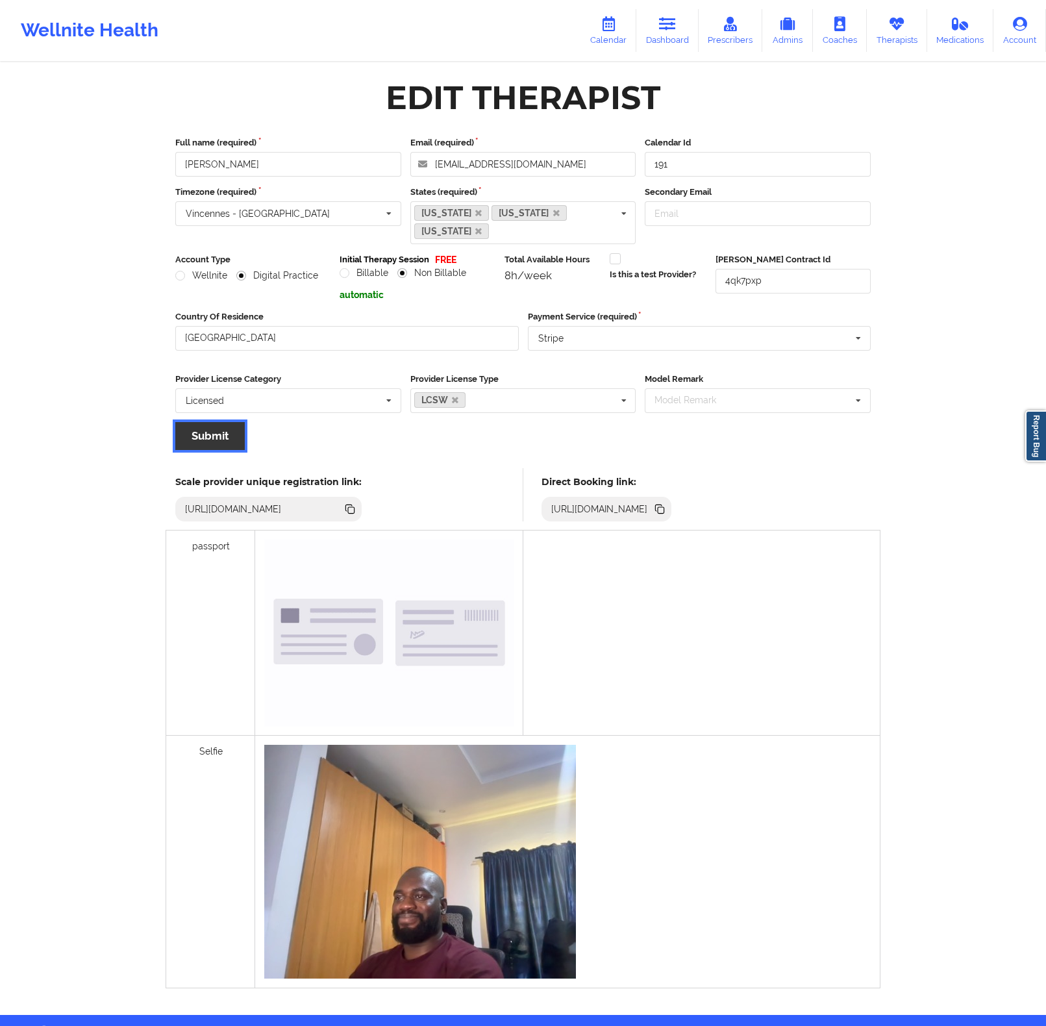
click at [235, 441] on button "Submit" at bounding box center [209, 436] width 69 height 28
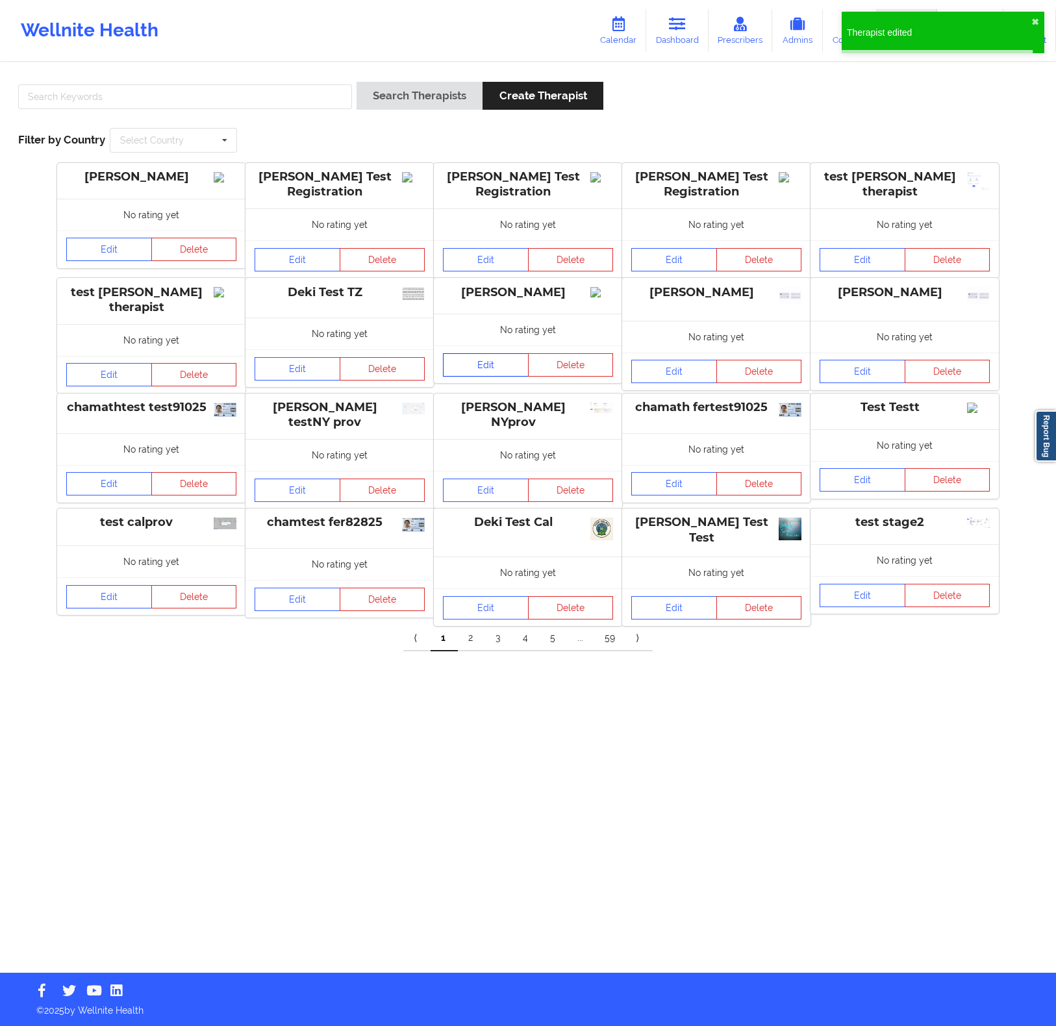
click at [491, 377] on link "Edit" at bounding box center [486, 364] width 86 height 23
click at [677, 364] on link "Edit" at bounding box center [674, 371] width 86 height 23
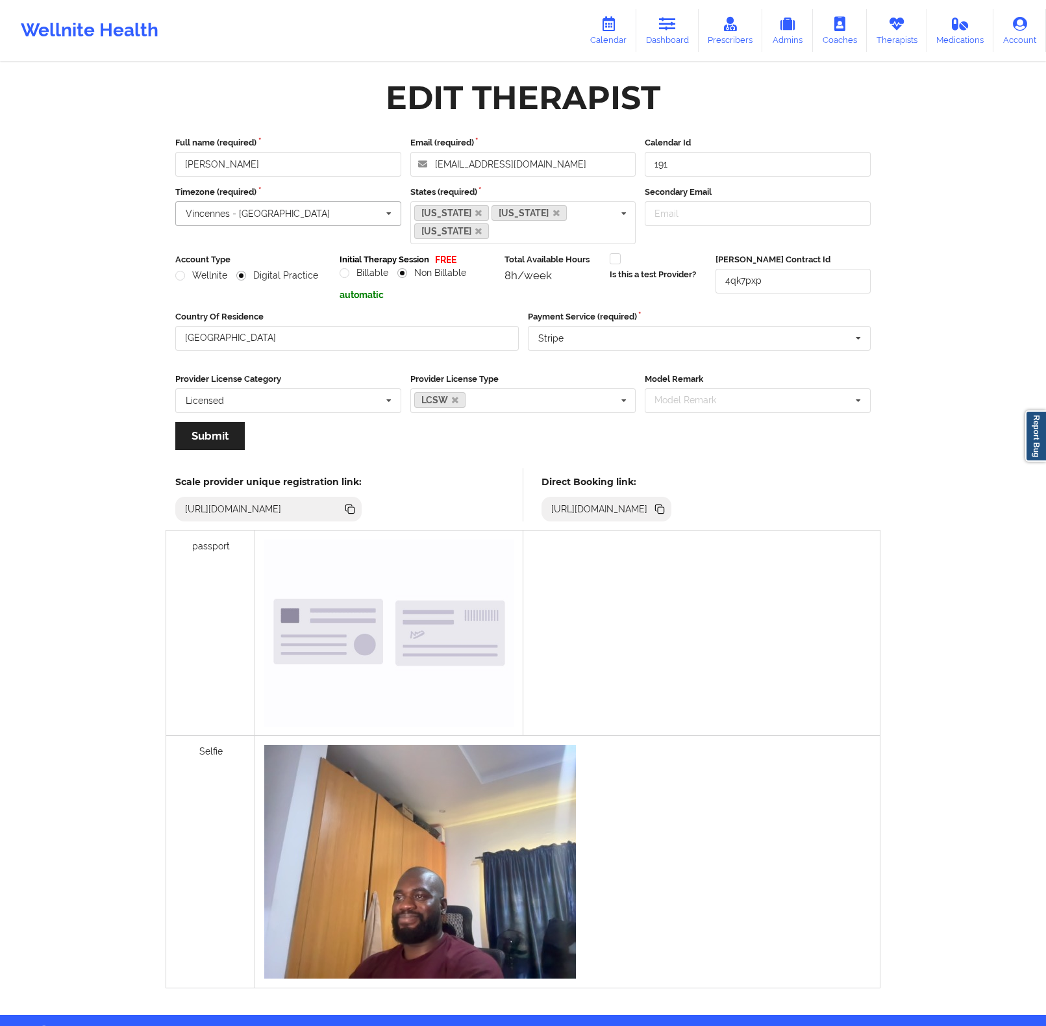
click at [322, 215] on input "text" at bounding box center [289, 213] width 225 height 23
type input "new"
click at [271, 292] on div "11:30 am (GMT -0500)" at bounding box center [288, 297] width 204 height 11
click at [212, 430] on button "Submit" at bounding box center [209, 436] width 69 height 28
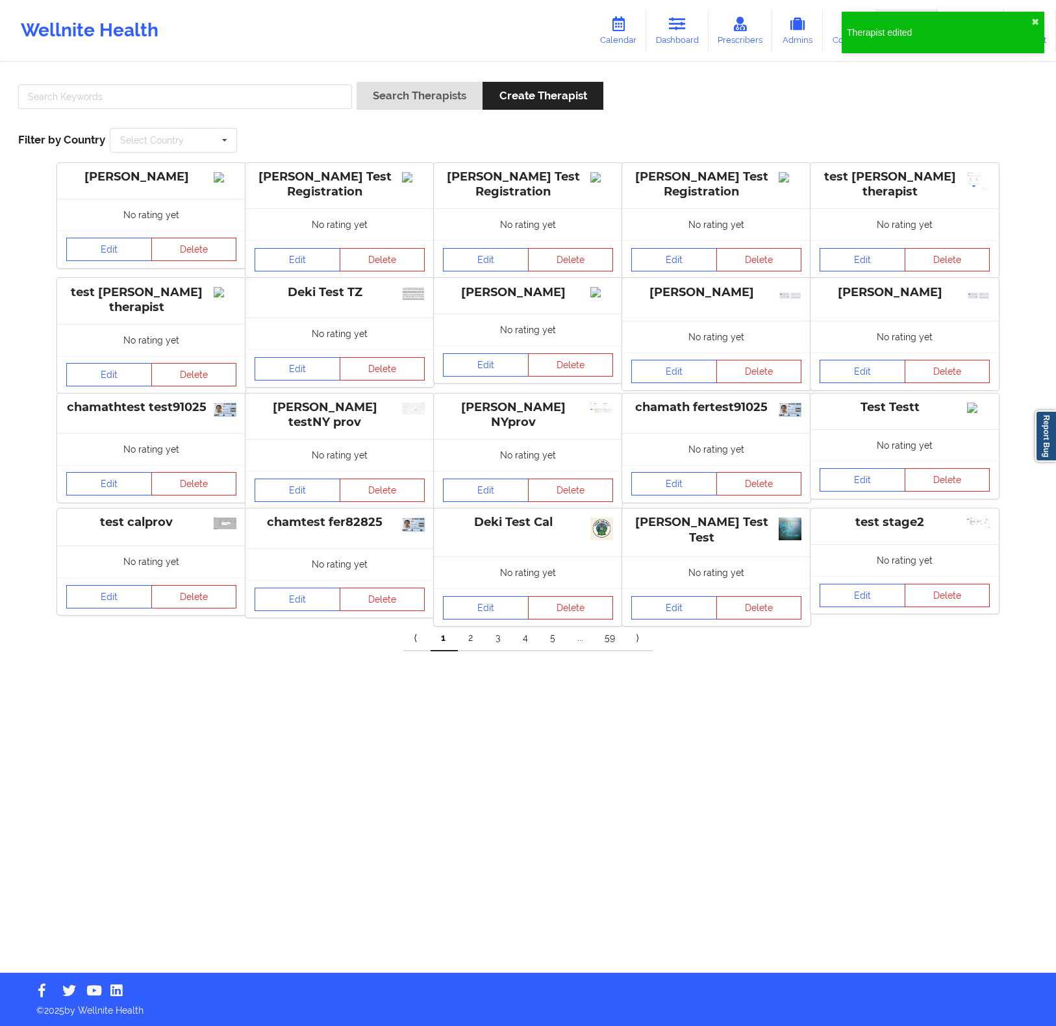
click at [743, 75] on div "Search Therapists Create Therapist Filter by Country Select Country Australia C…" at bounding box center [528, 117] width 1038 height 89
click at [1037, 14] on div "Therapist edited ✖︎" at bounding box center [943, 33] width 203 height 42
click at [277, 372] on link "Edit" at bounding box center [298, 368] width 86 height 23
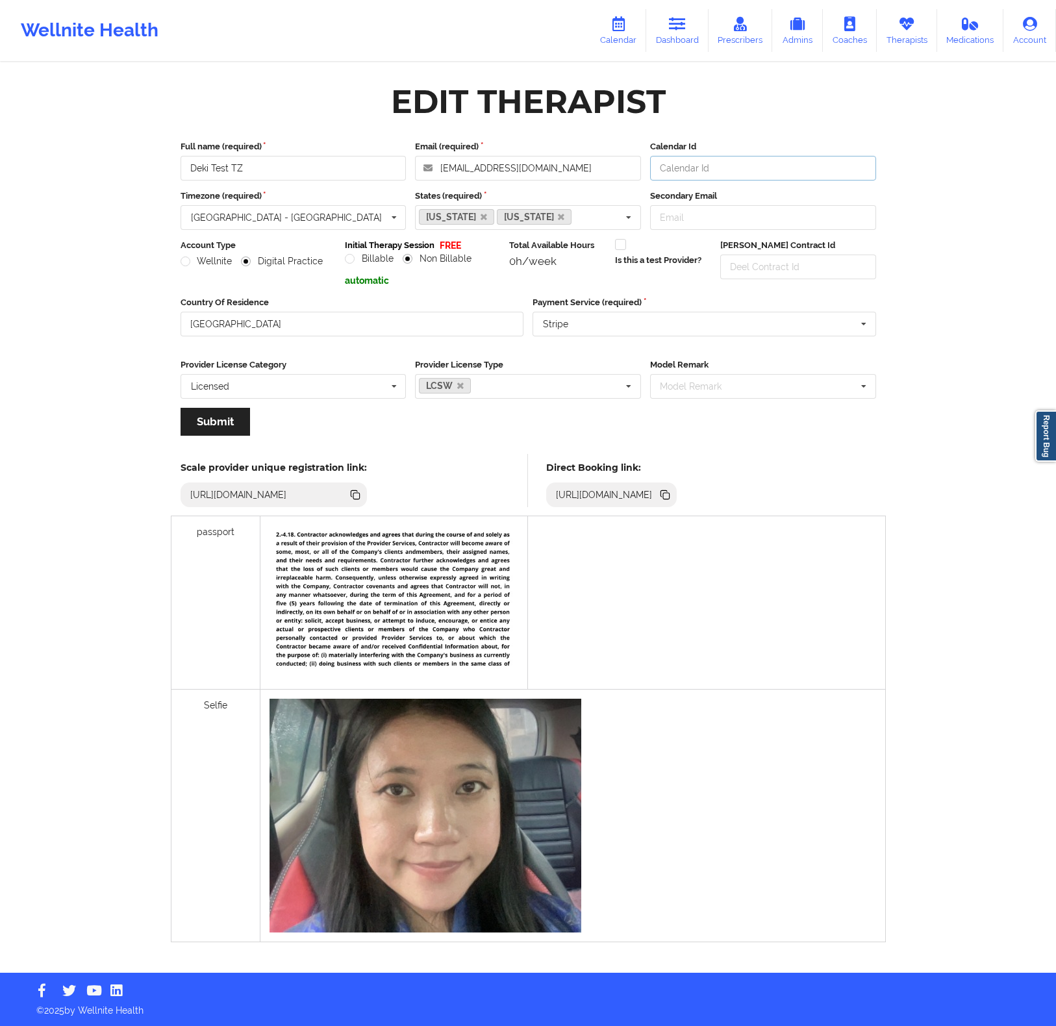
click at [806, 161] on input "Calendar Id" at bounding box center [763, 168] width 226 height 25
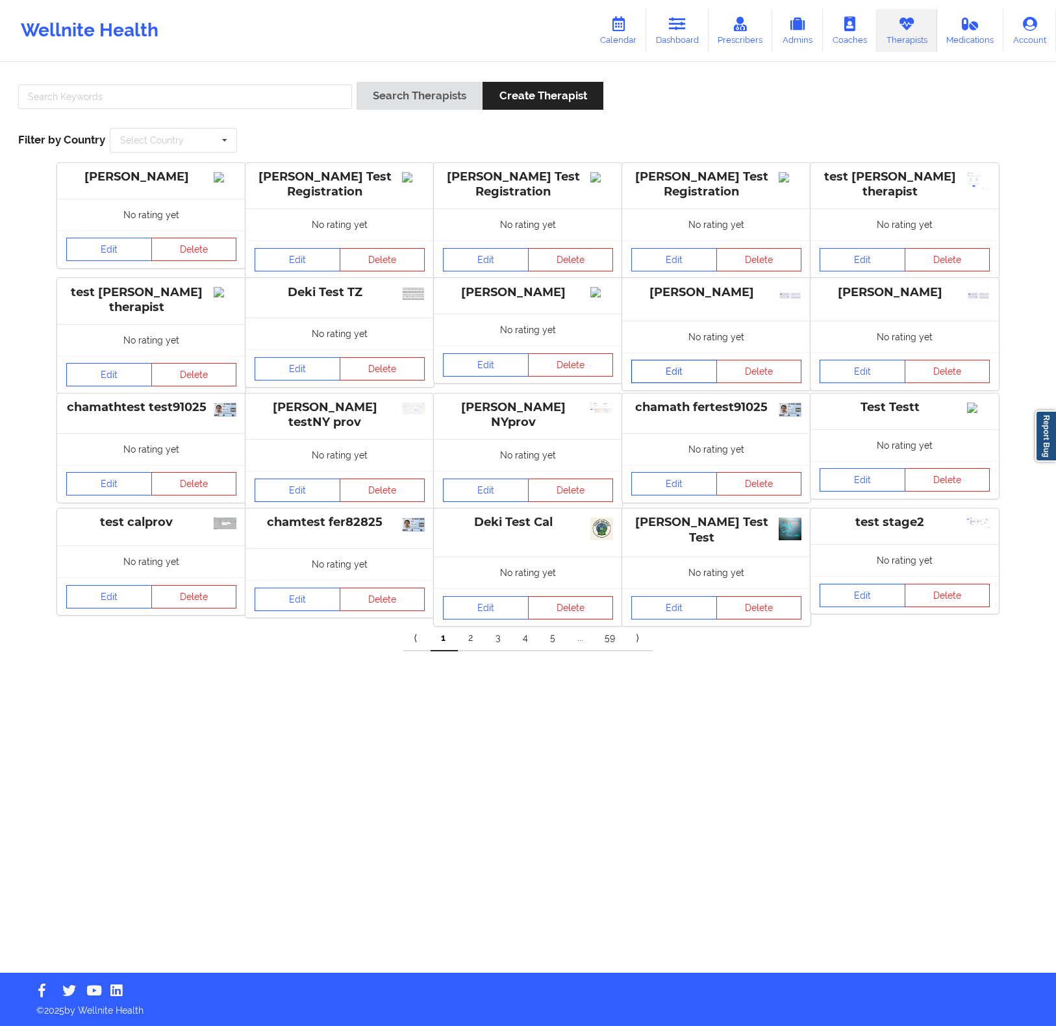
click at [685, 366] on link "Edit" at bounding box center [674, 371] width 86 height 23
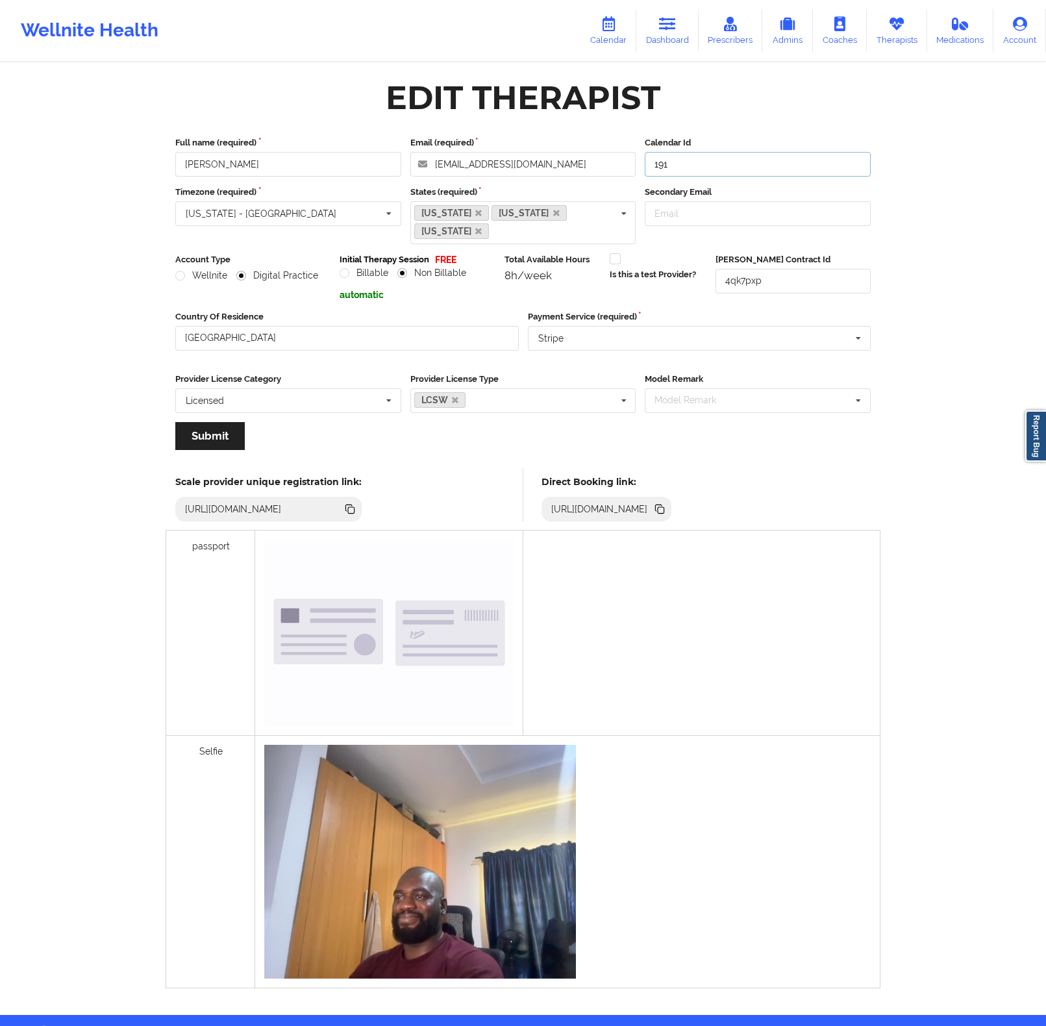
click at [711, 170] on input "191" at bounding box center [758, 164] width 226 height 25
click at [935, 159] on div "Wellnite Health Calendar Dashboard Prescribers Admins Coaches Therapists Medica…" at bounding box center [523, 507] width 1046 height 1015
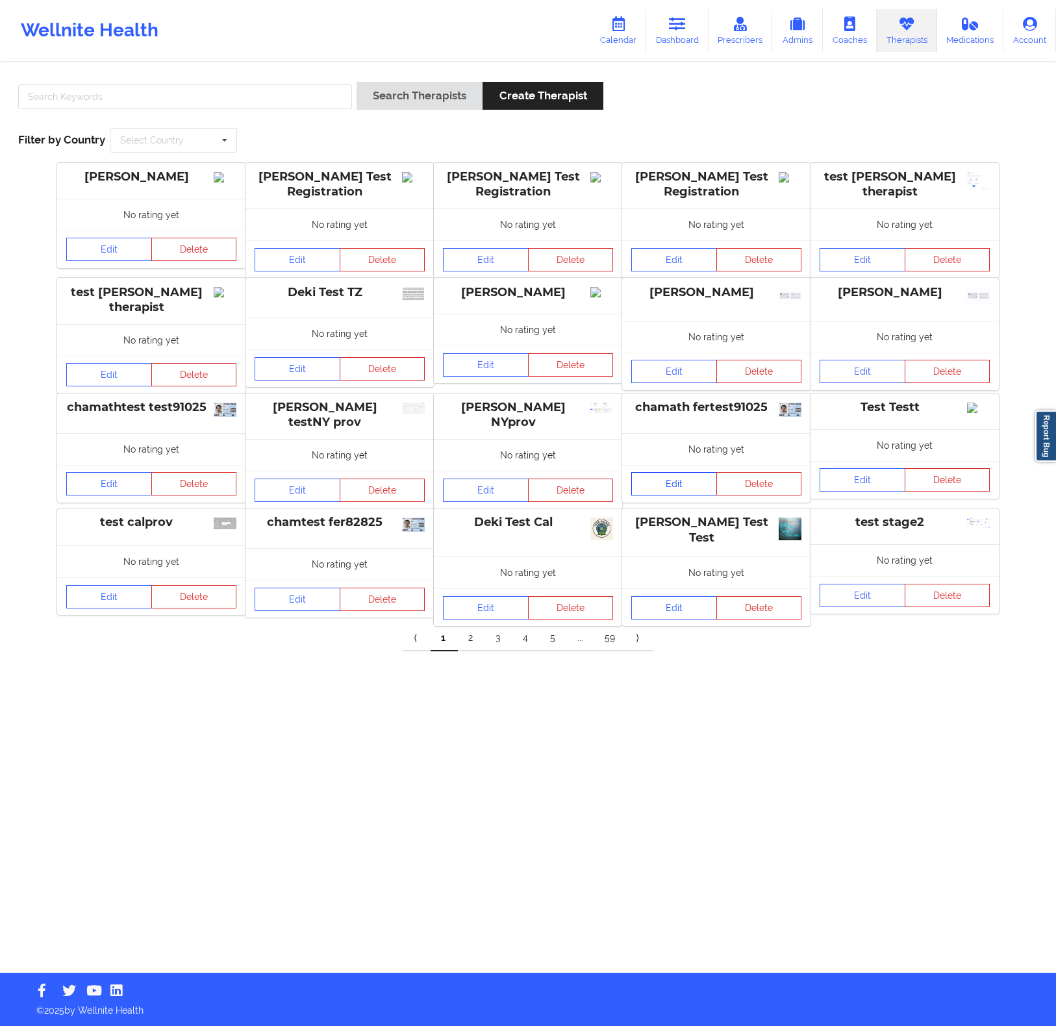
click at [666, 490] on link "Edit" at bounding box center [674, 483] width 86 height 23
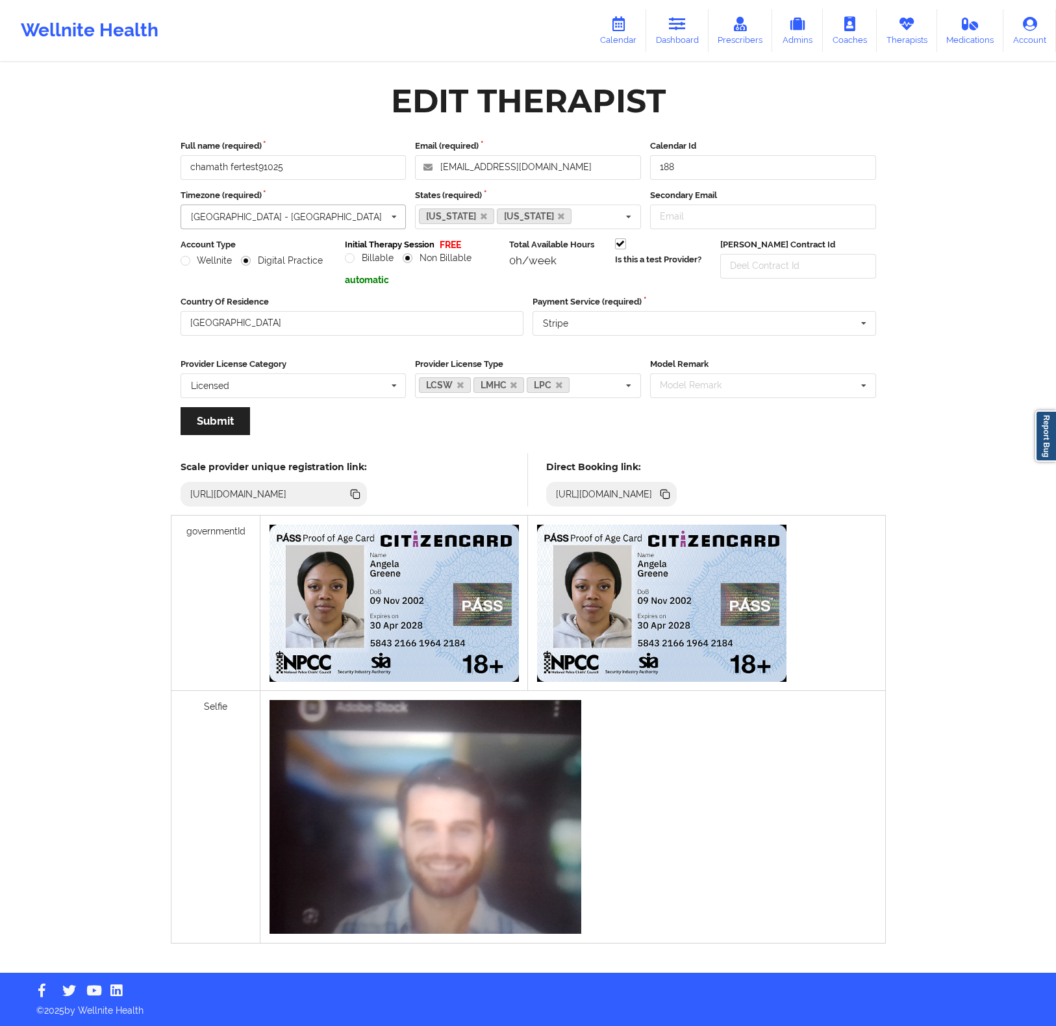
click at [289, 216] on input "text" at bounding box center [294, 216] width 225 height 23
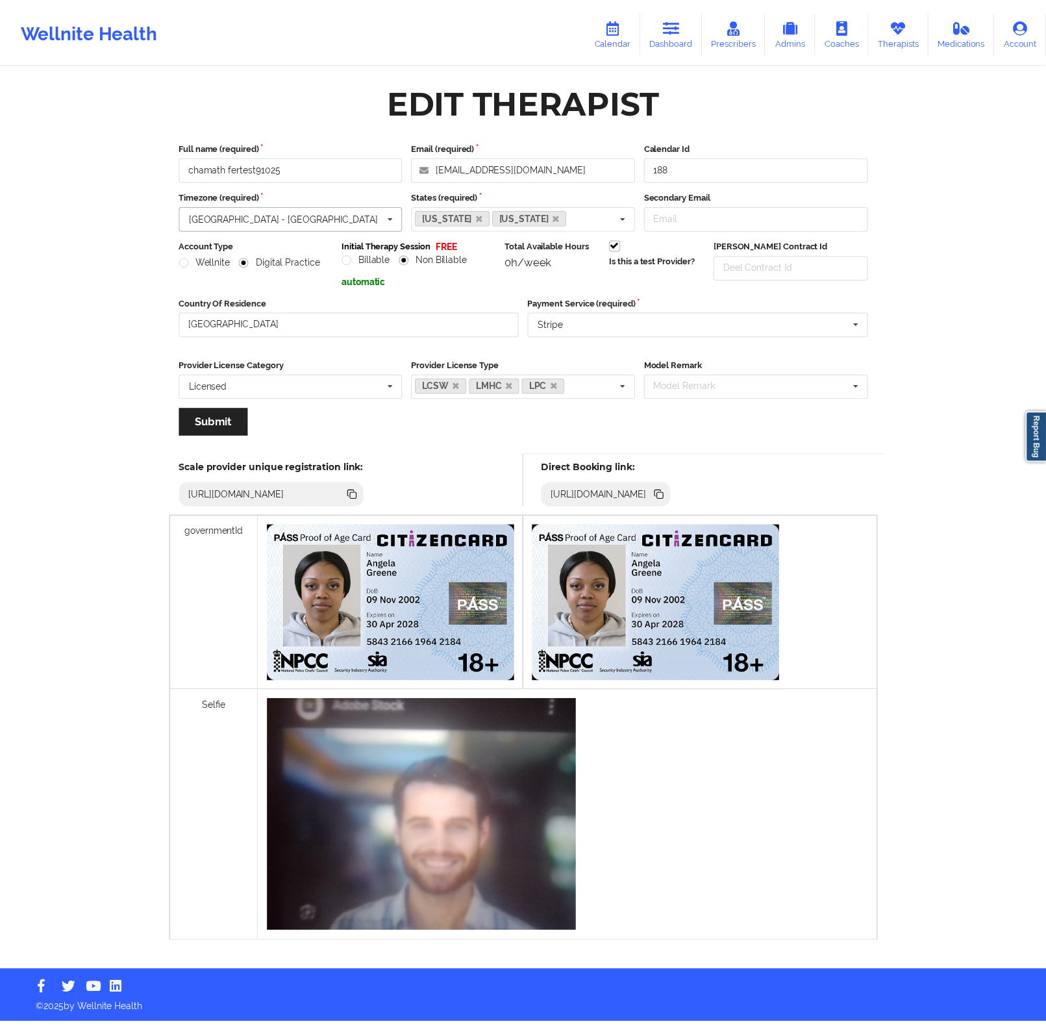
scroll to position [141, 0]
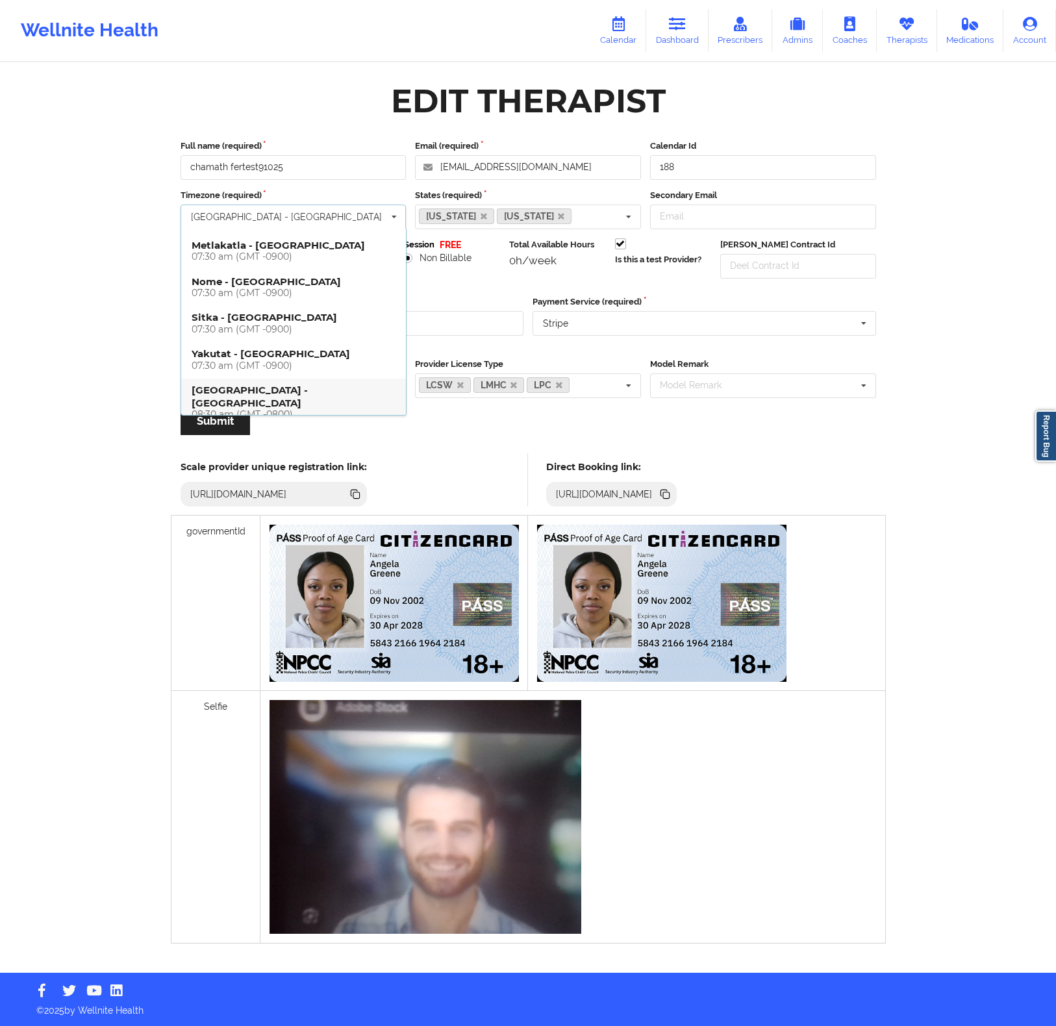
click at [933, 291] on div "Wellnite Health Calendar Dashboard Prescribers Admins Coaches Therapists Medica…" at bounding box center [528, 486] width 1056 height 973
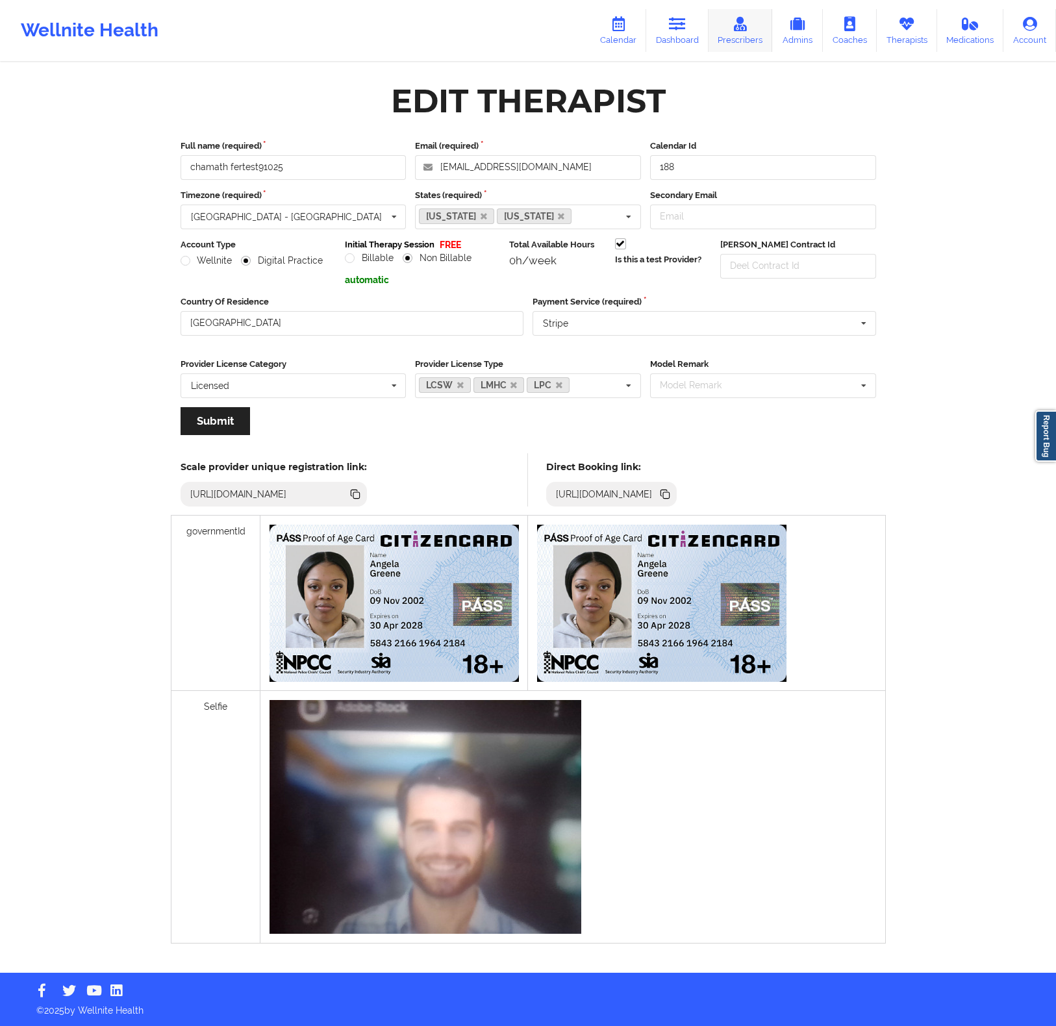
click at [735, 39] on link "Prescribers" at bounding box center [741, 30] width 64 height 43
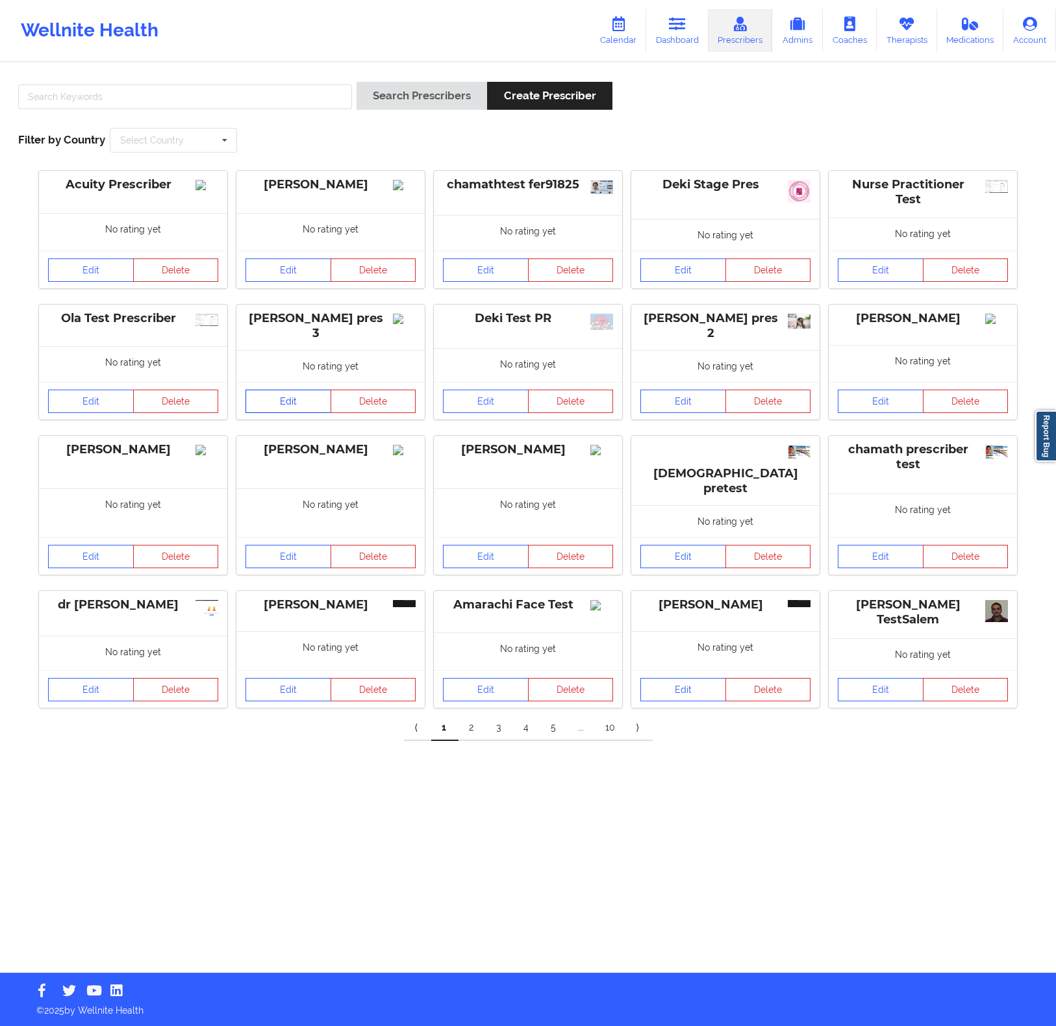
click at [279, 399] on link "Edit" at bounding box center [289, 401] width 86 height 23
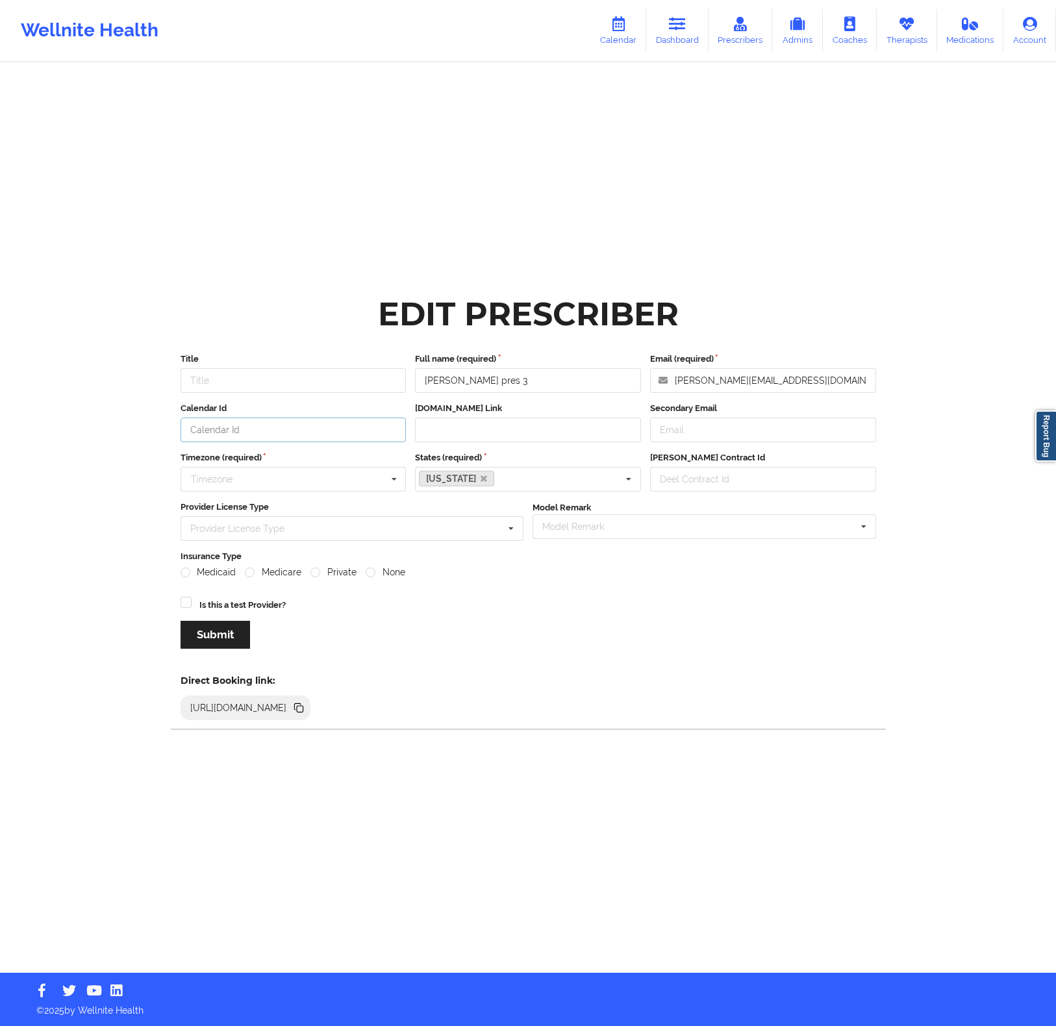
click at [316, 426] on input "Calendar Id" at bounding box center [294, 430] width 226 height 25
click at [219, 434] on input "Calendar Id" at bounding box center [294, 430] width 226 height 25
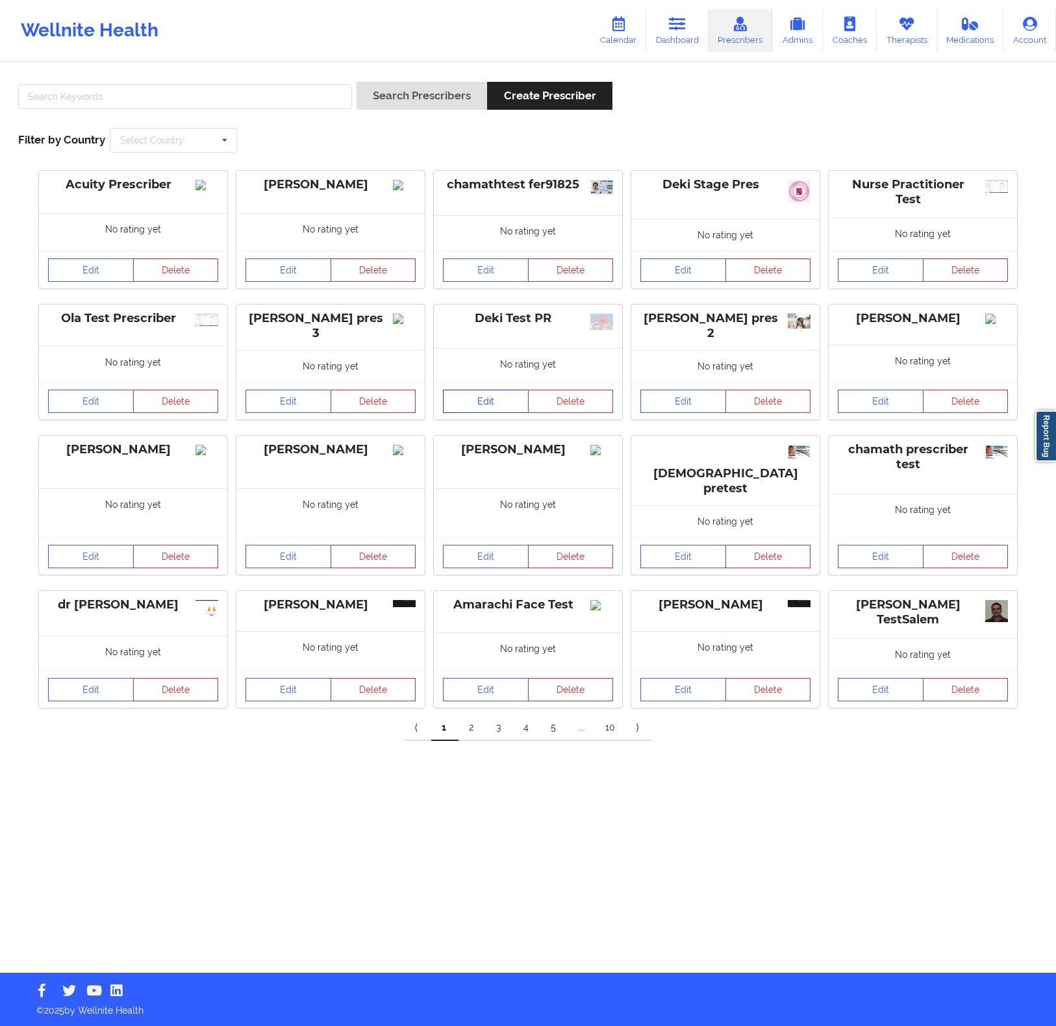
click at [469, 403] on link "Edit" at bounding box center [486, 401] width 86 height 23
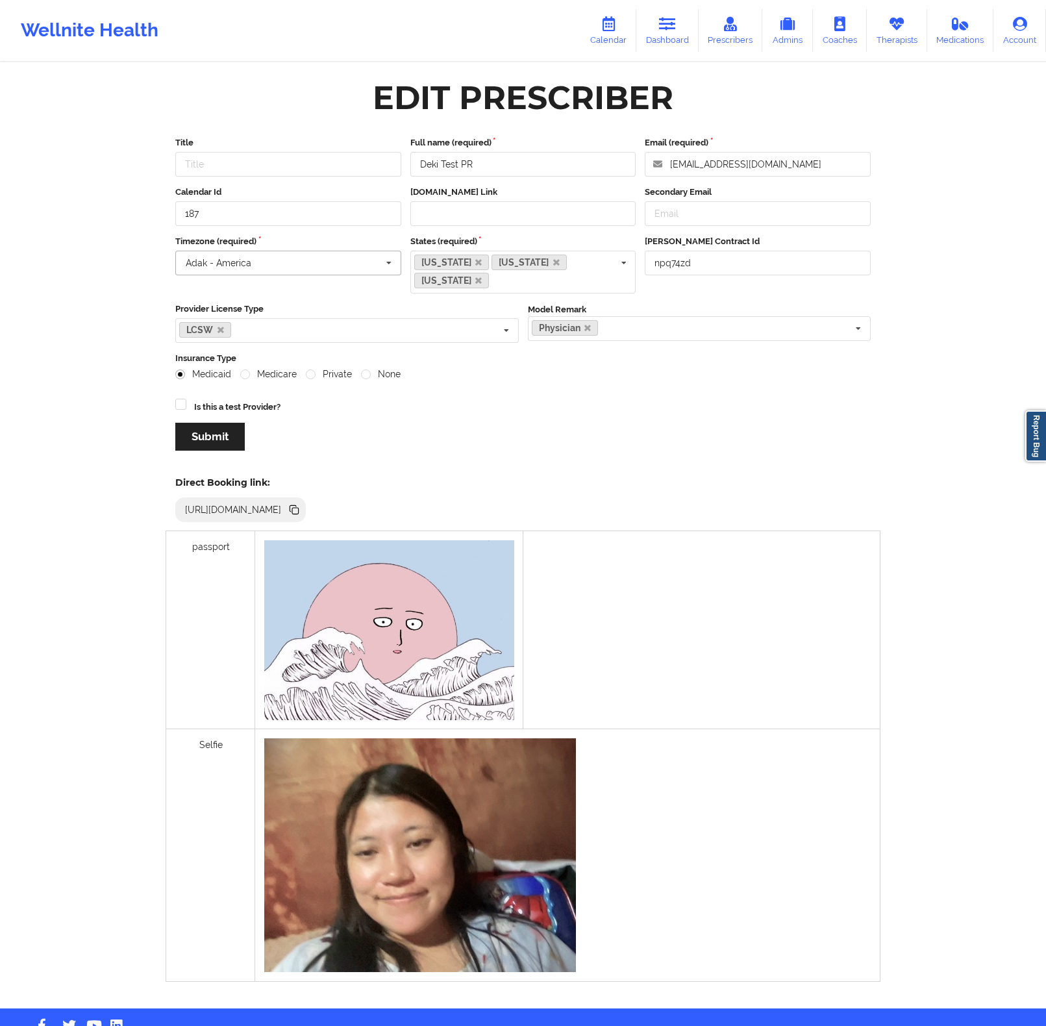
click at [272, 271] on input "text" at bounding box center [289, 262] width 225 height 23
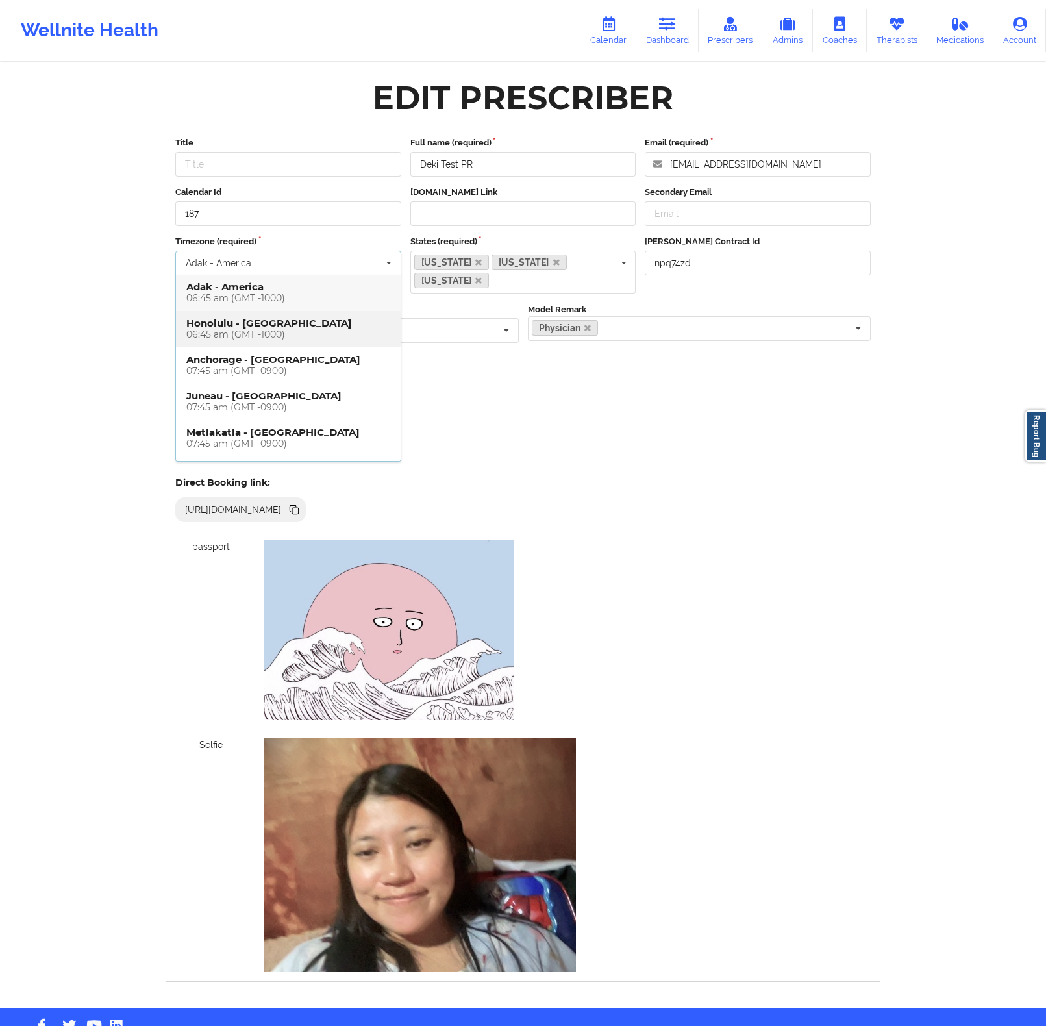
click at [253, 333] on div "06:45 am (GMT -1000)" at bounding box center [288, 334] width 204 height 11
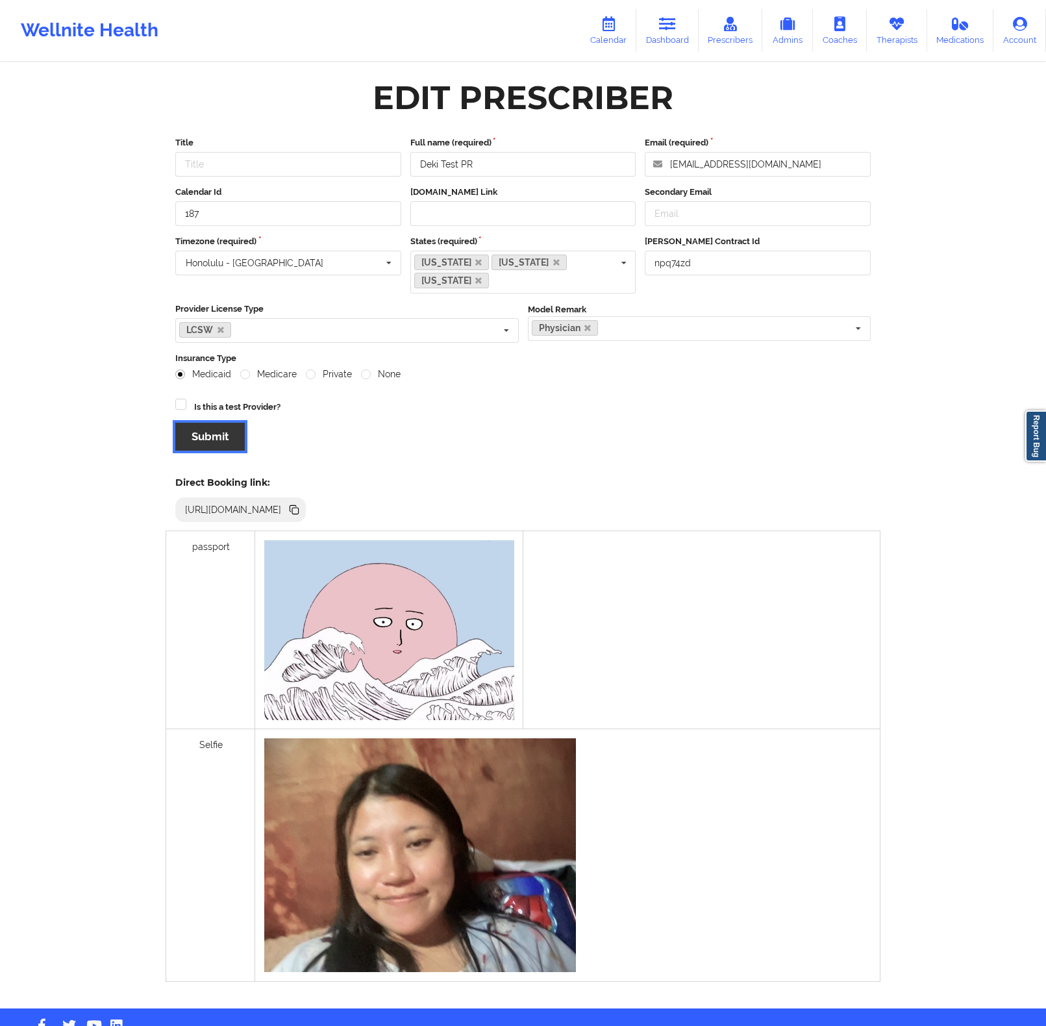
click at [197, 430] on button "Submit" at bounding box center [209, 437] width 69 height 28
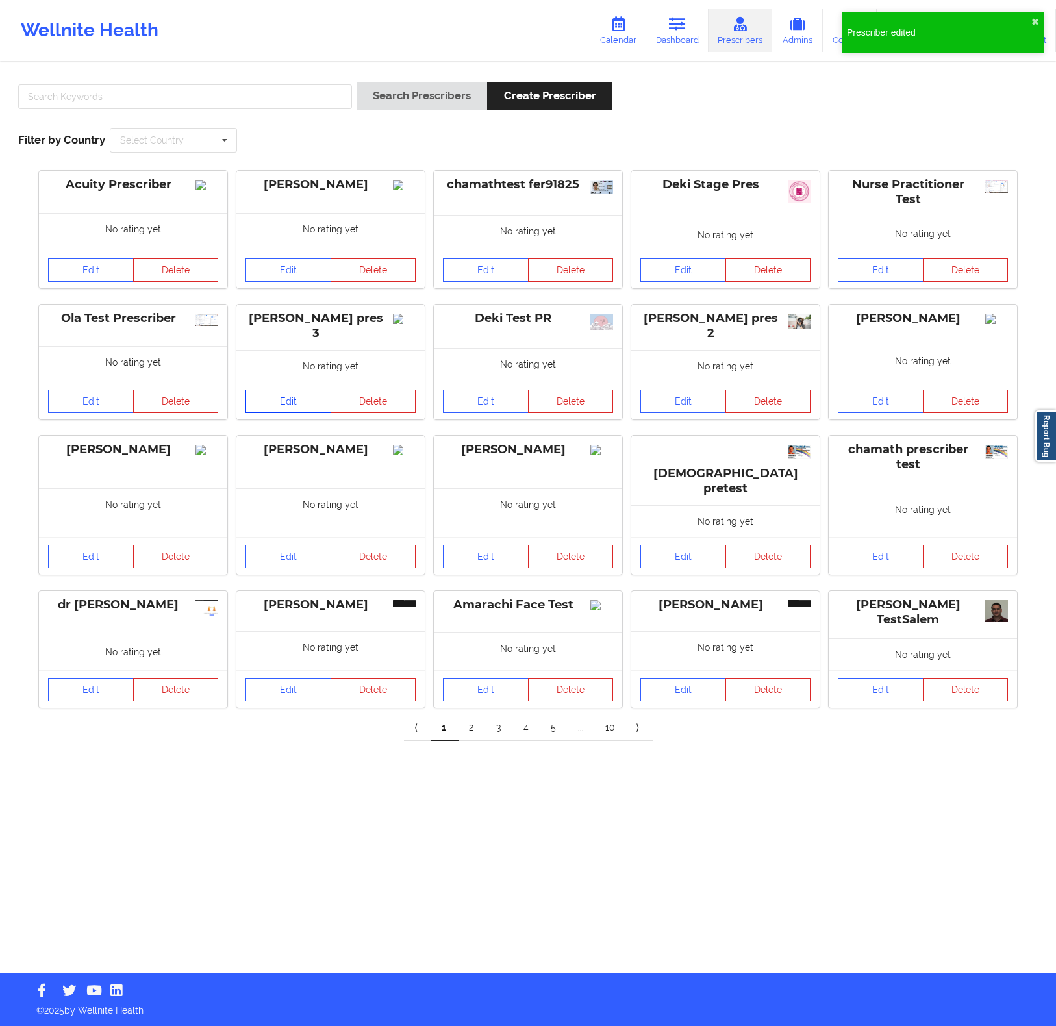
click at [297, 394] on link "Edit" at bounding box center [289, 401] width 86 height 23
click at [483, 404] on link "Edit" at bounding box center [486, 401] width 86 height 23
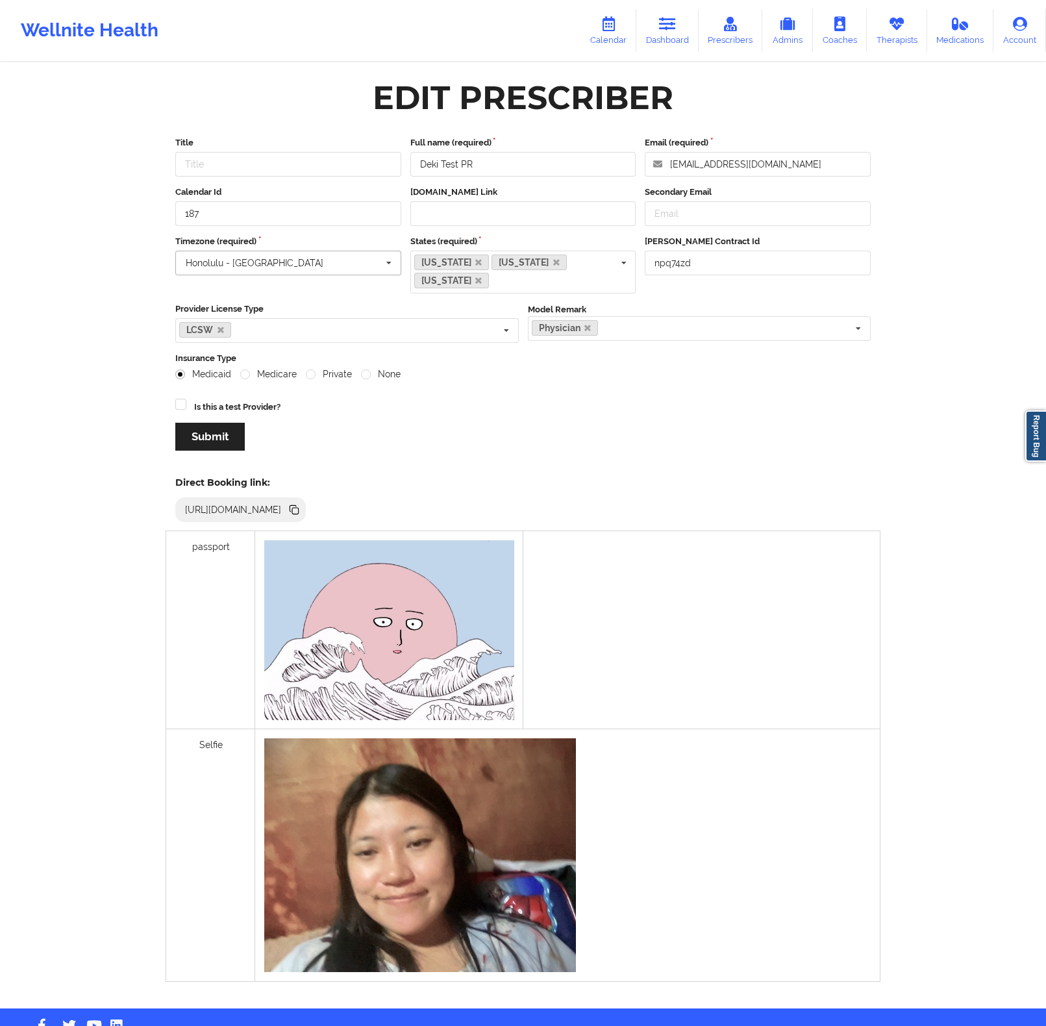
click at [307, 268] on input "text" at bounding box center [289, 262] width 225 height 23
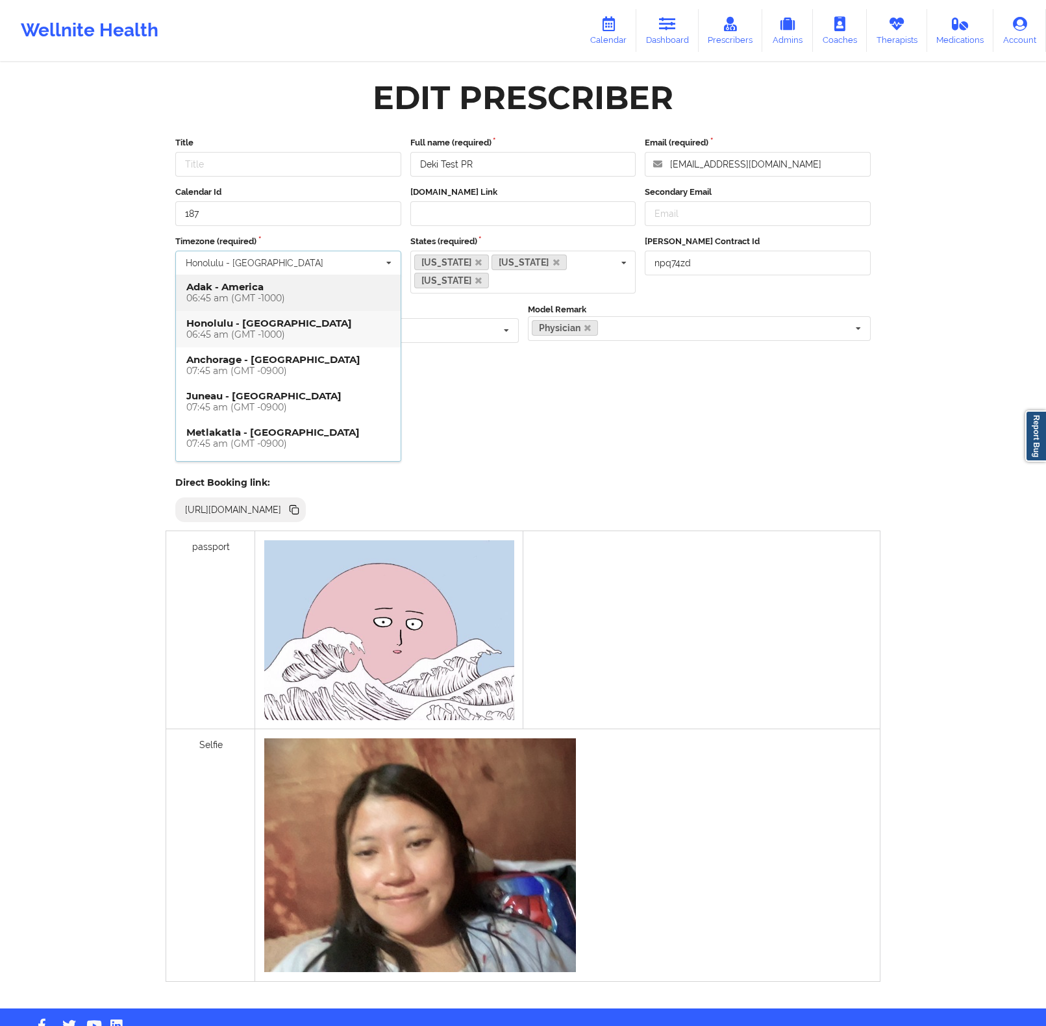
click at [283, 295] on div "06:45 am (GMT -1000)" at bounding box center [288, 298] width 204 height 11
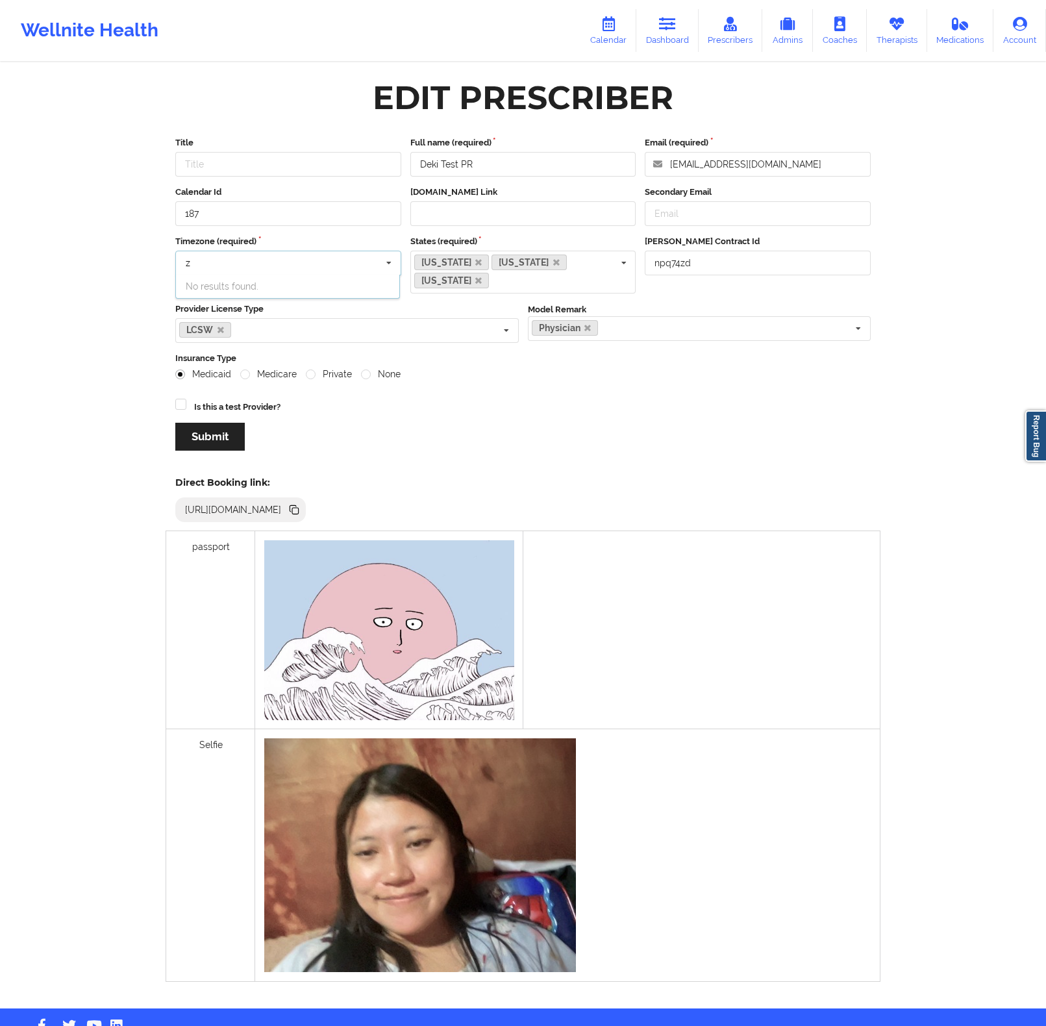
type input "z"
